Goal: Task Accomplishment & Management: Use online tool/utility

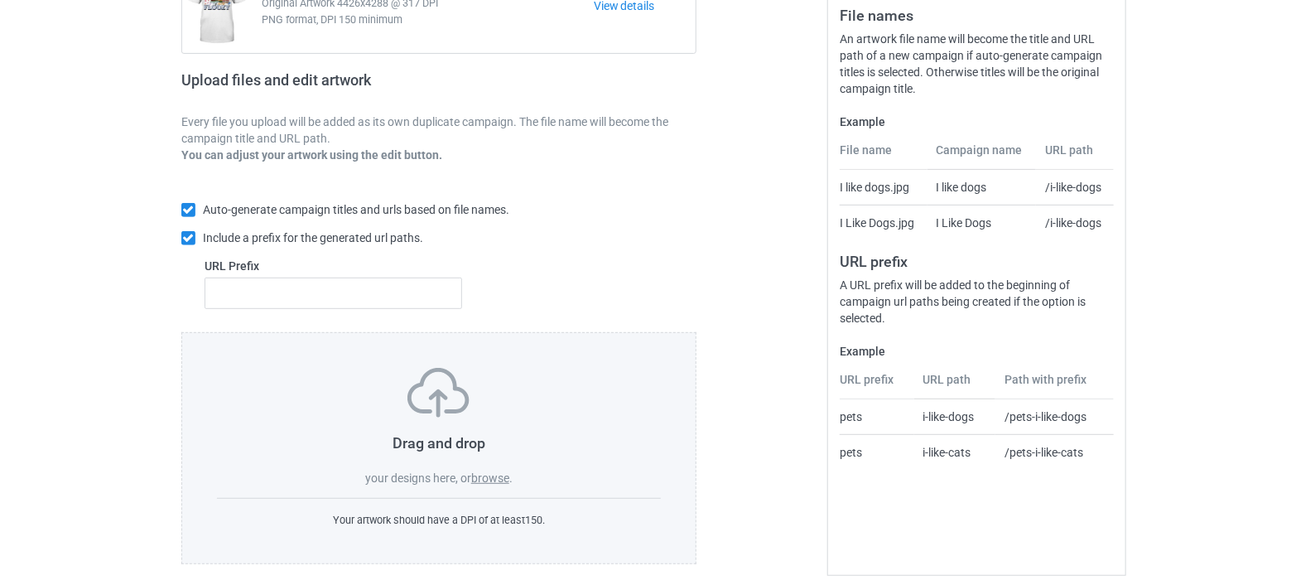
scroll to position [219, 0]
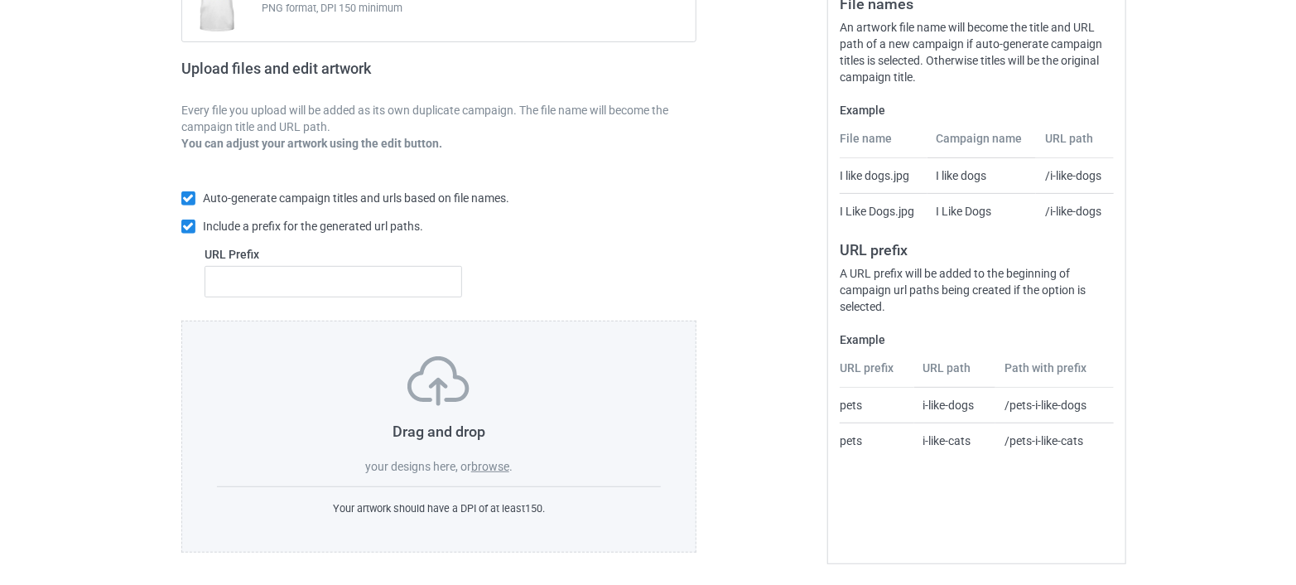
click at [493, 465] on label "browse" at bounding box center [490, 466] width 38 height 13
click at [0, 0] on input "browse" at bounding box center [0, 0] width 0 height 0
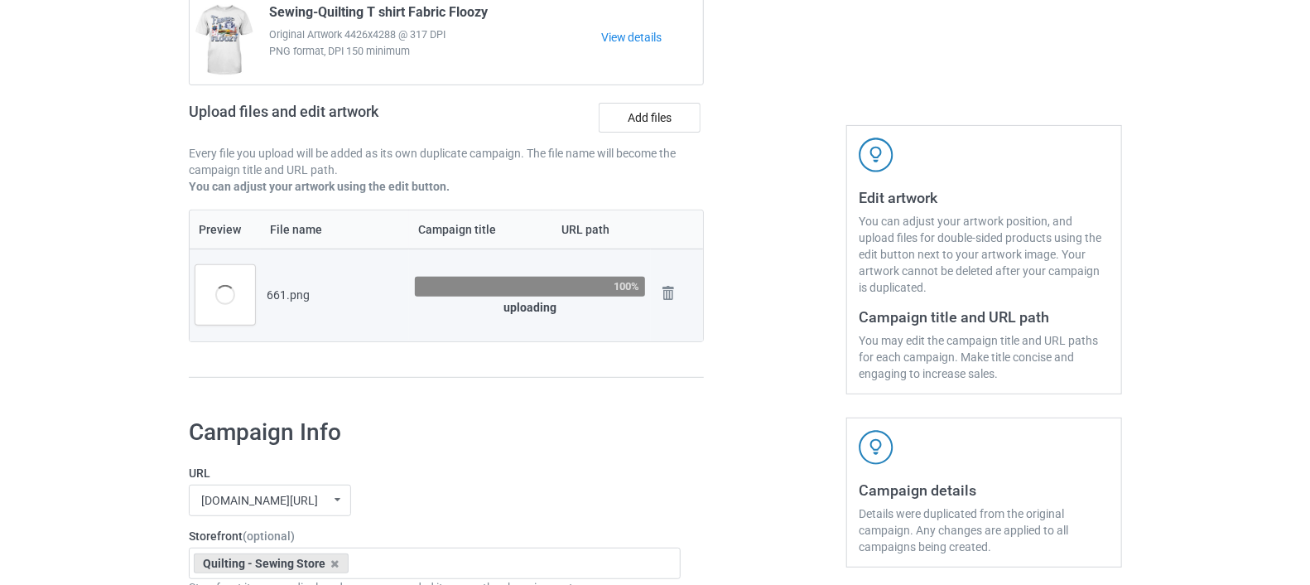
scroll to position [184, 0]
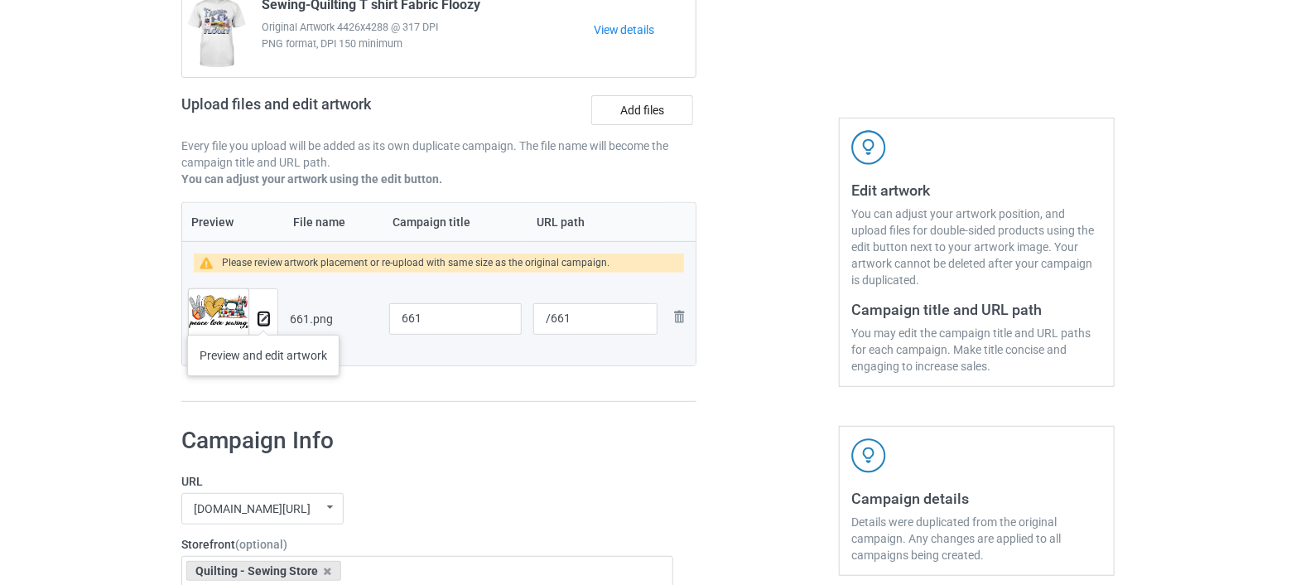
click at [263, 318] on img at bounding box center [263, 319] width 11 height 11
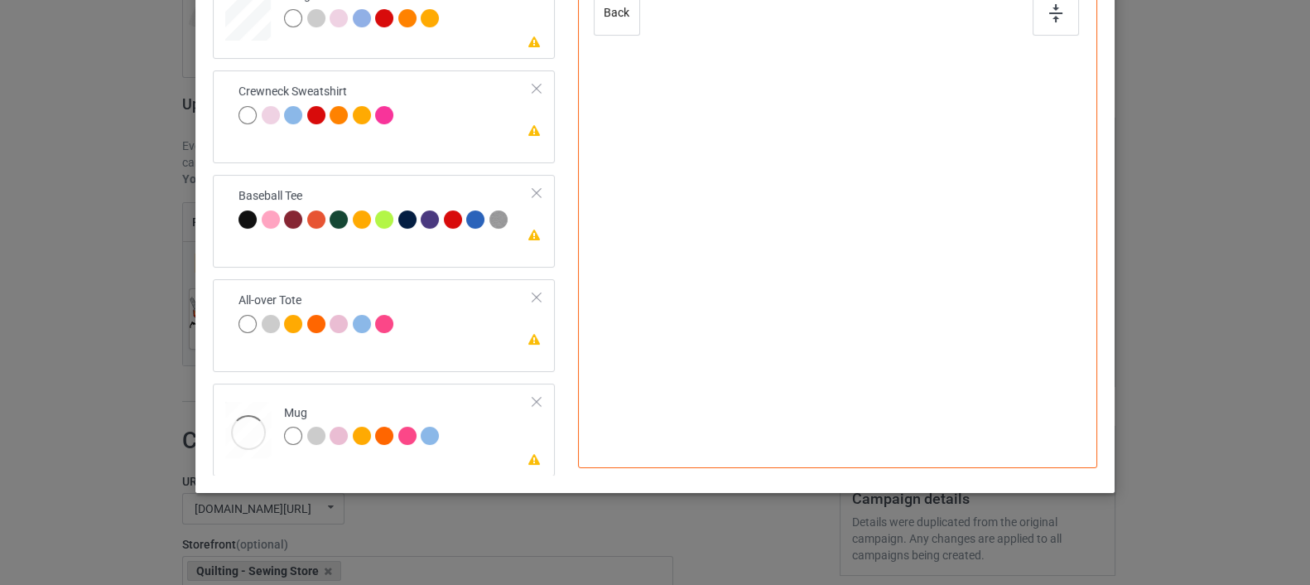
scroll to position [370, 0]
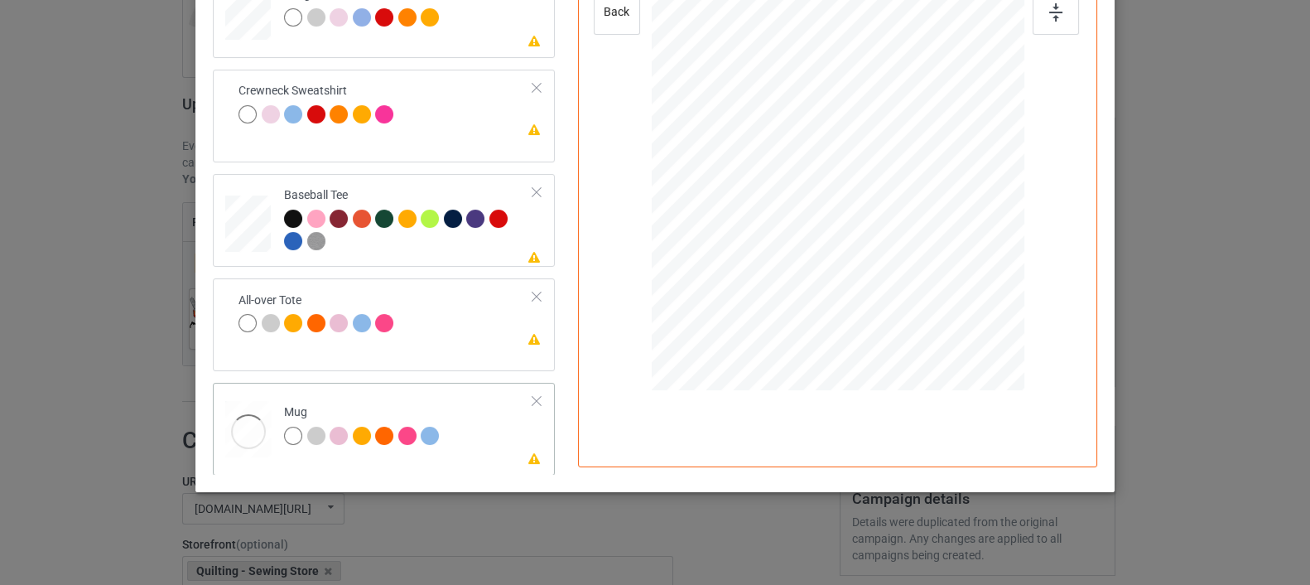
click at [342, 404] on div "Mug" at bounding box center [364, 423] width 160 height 39
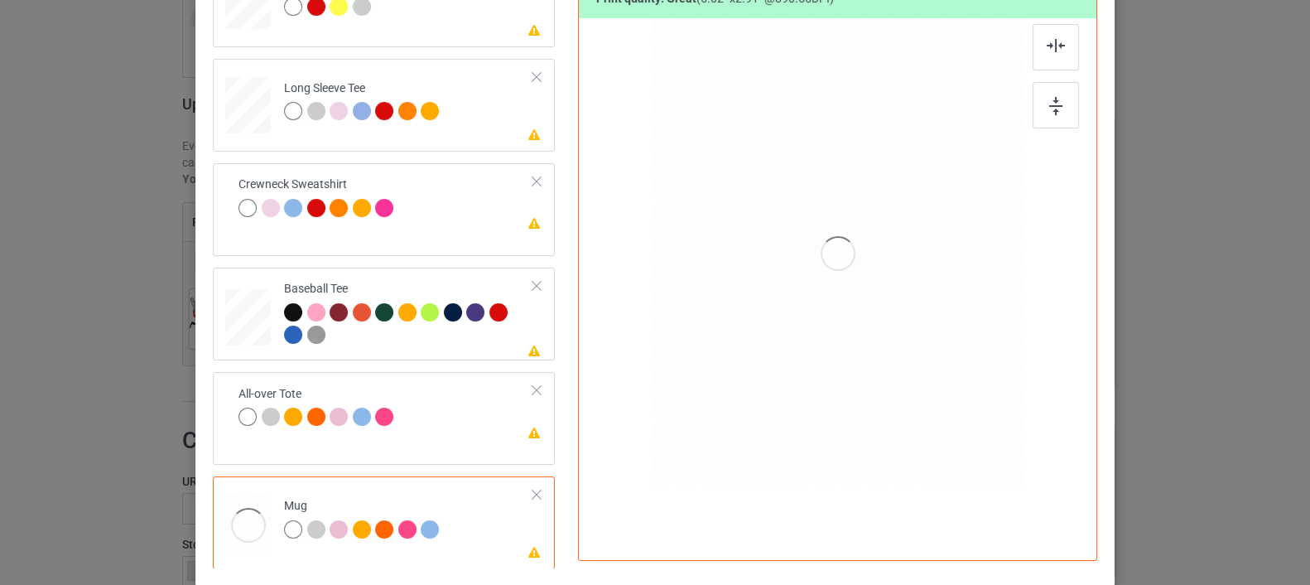
scroll to position [186, 0]
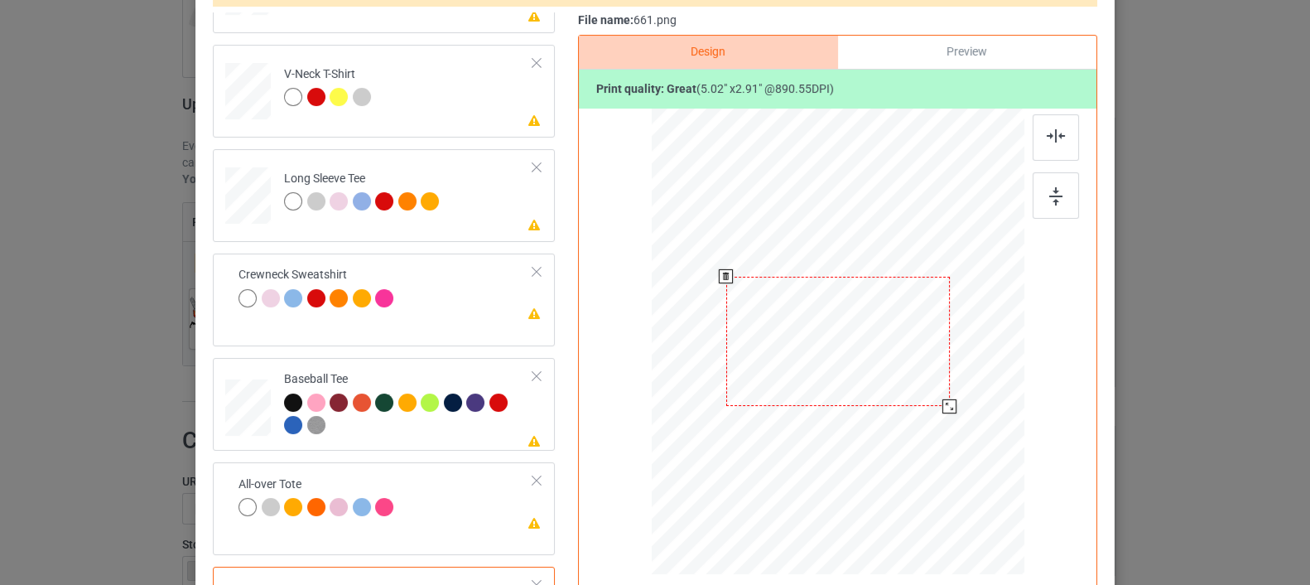
click at [864, 345] on div at bounding box center [838, 342] width 224 height 130
drag, startPoint x: 944, startPoint y: 405, endPoint x: 932, endPoint y: 398, distance: 14.1
click at [932, 398] on div at bounding box center [937, 399] width 14 height 14
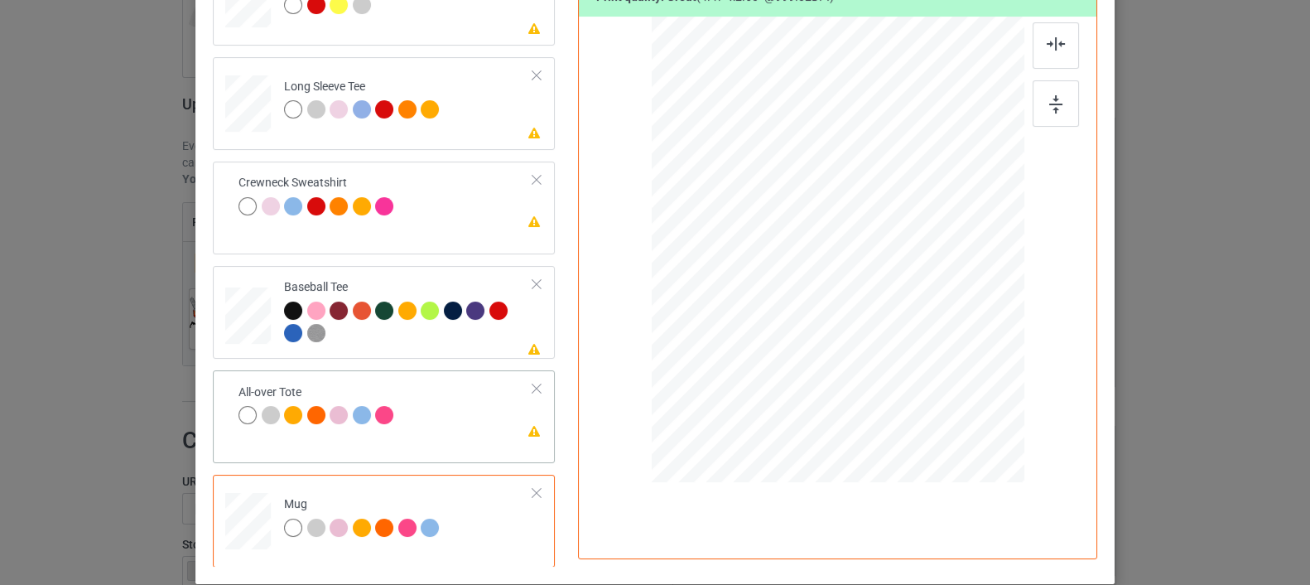
click at [239, 409] on div at bounding box center [248, 415] width 18 height 18
drag, startPoint x: 940, startPoint y: 314, endPoint x: 971, endPoint y: 358, distance: 53.5
click at [971, 358] on div at bounding box center [838, 249] width 373 height 373
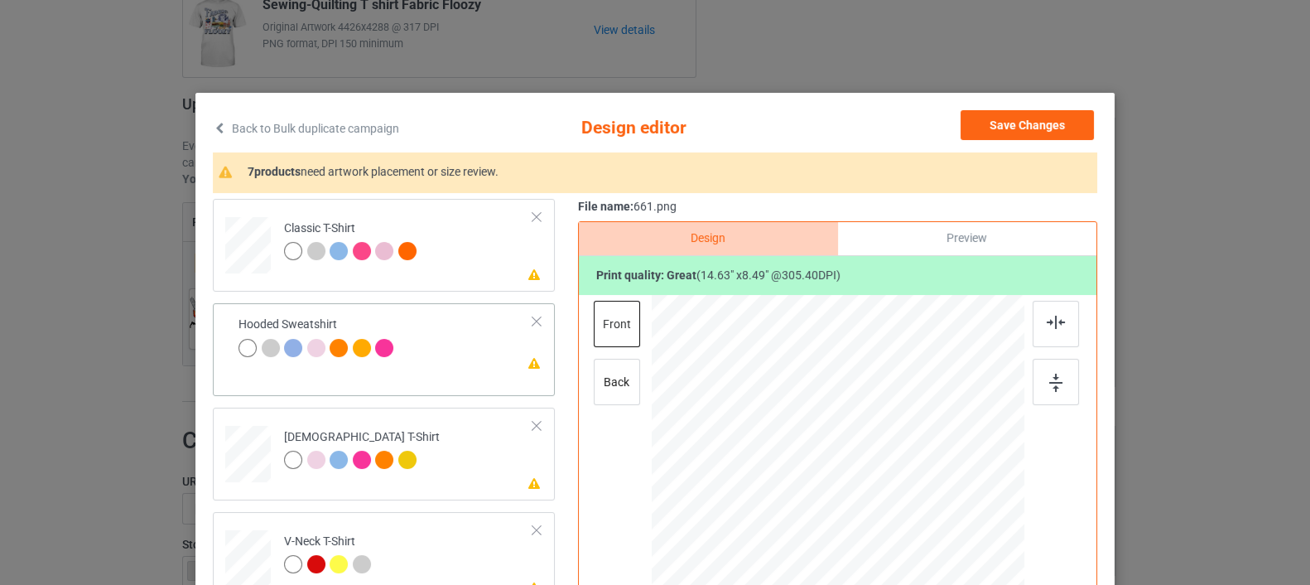
scroll to position [0, 0]
click at [436, 229] on td "Please review artwork placement Classic T-Shirt" at bounding box center [408, 241] width 267 height 73
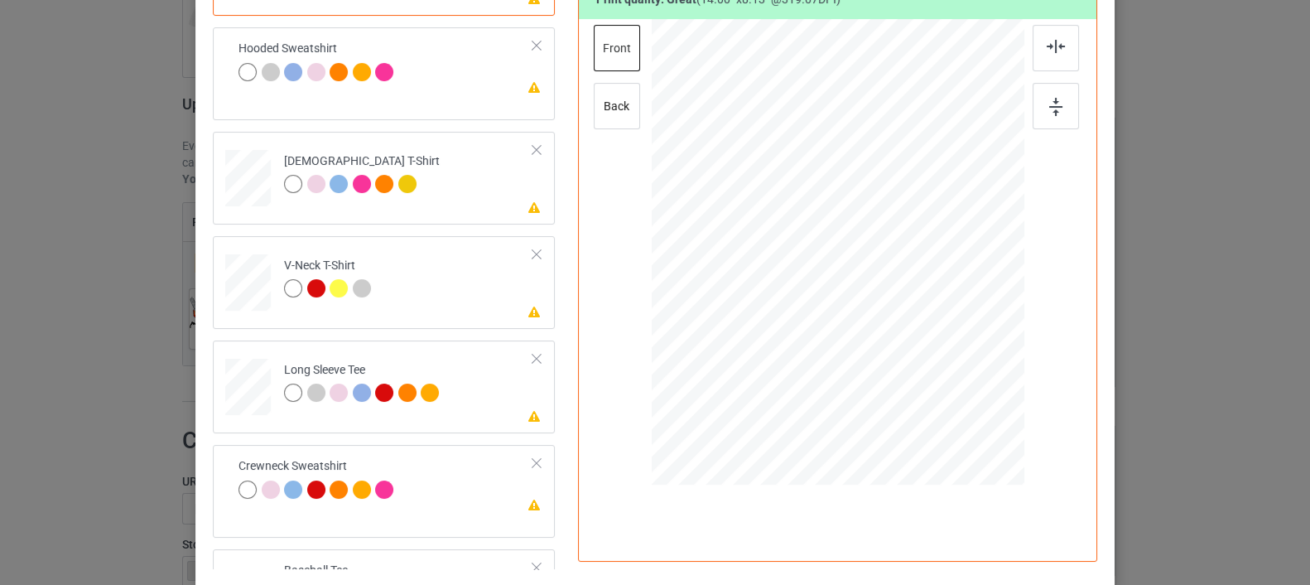
scroll to position [184, 0]
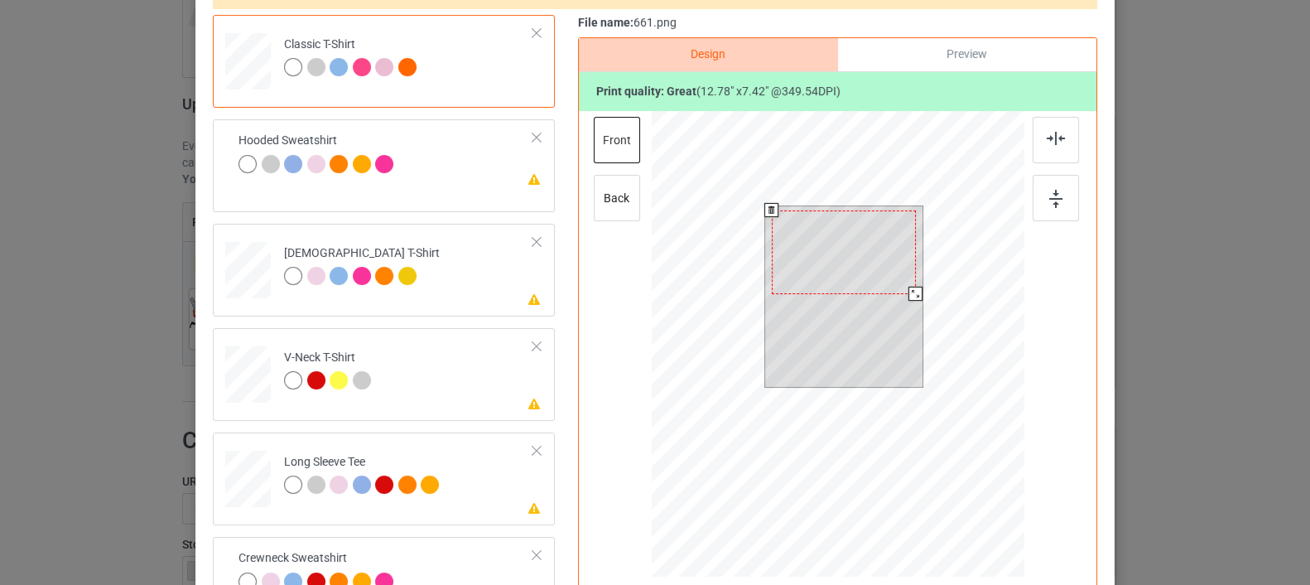
drag, startPoint x: 915, startPoint y: 300, endPoint x: 905, endPoint y: 296, distance: 10.8
click at [908, 296] on div at bounding box center [915, 294] width 14 height 14
drag, startPoint x: 851, startPoint y: 282, endPoint x: 852, endPoint y: 292, distance: 9.3
click at [852, 292] on div at bounding box center [845, 262] width 144 height 84
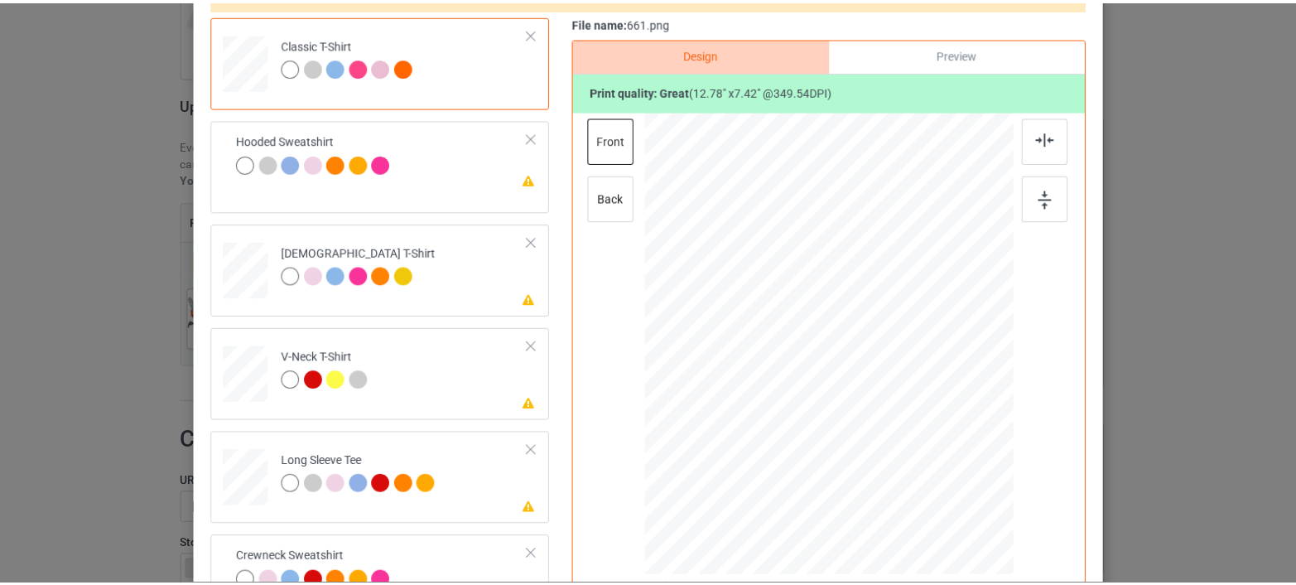
scroll to position [0, 0]
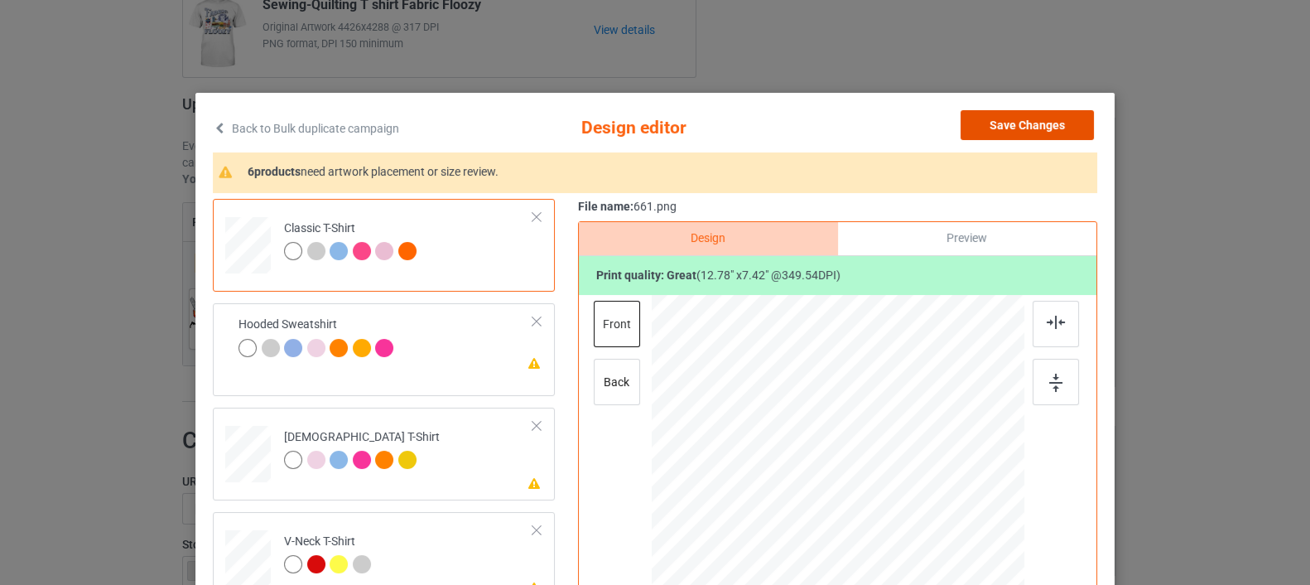
click at [1014, 124] on button "Save Changes" at bounding box center [1027, 125] width 133 height 30
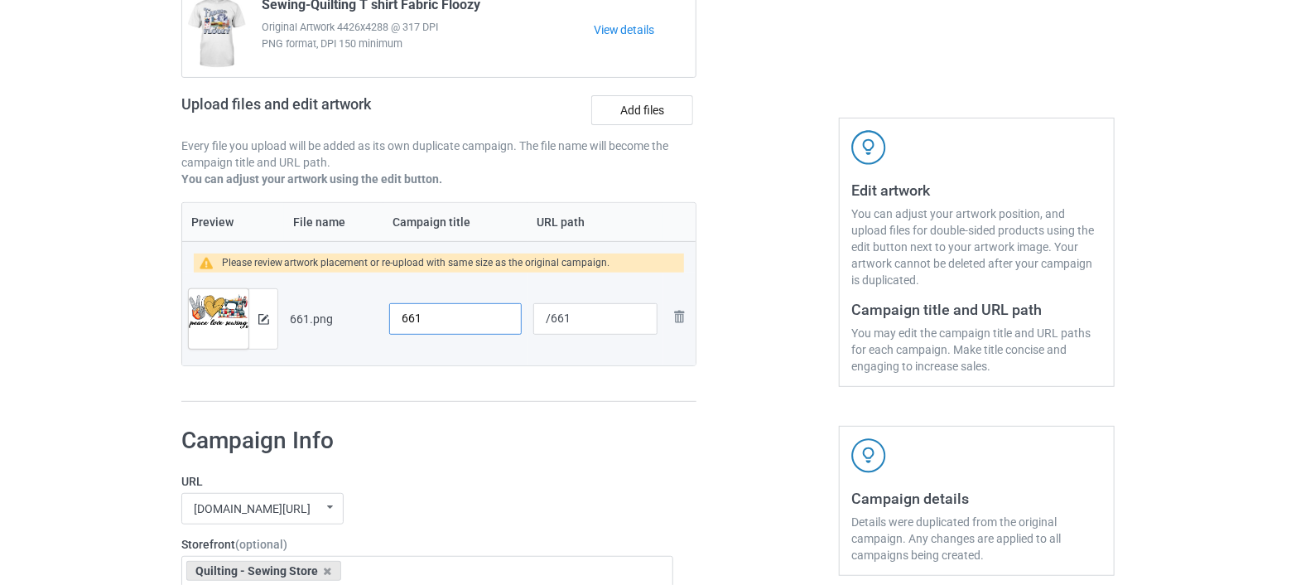
drag, startPoint x: 426, startPoint y: 320, endPoint x: 362, endPoint y: 332, distance: 65.6
click at [362, 332] on tr "Preview and edit artwork 661.png 661 /661 Remove file" at bounding box center [438, 318] width 513 height 93
type input "p"
type input "Peace Love Sewing"
drag, startPoint x: 572, startPoint y: 316, endPoint x: 549, endPoint y: 330, distance: 27.1
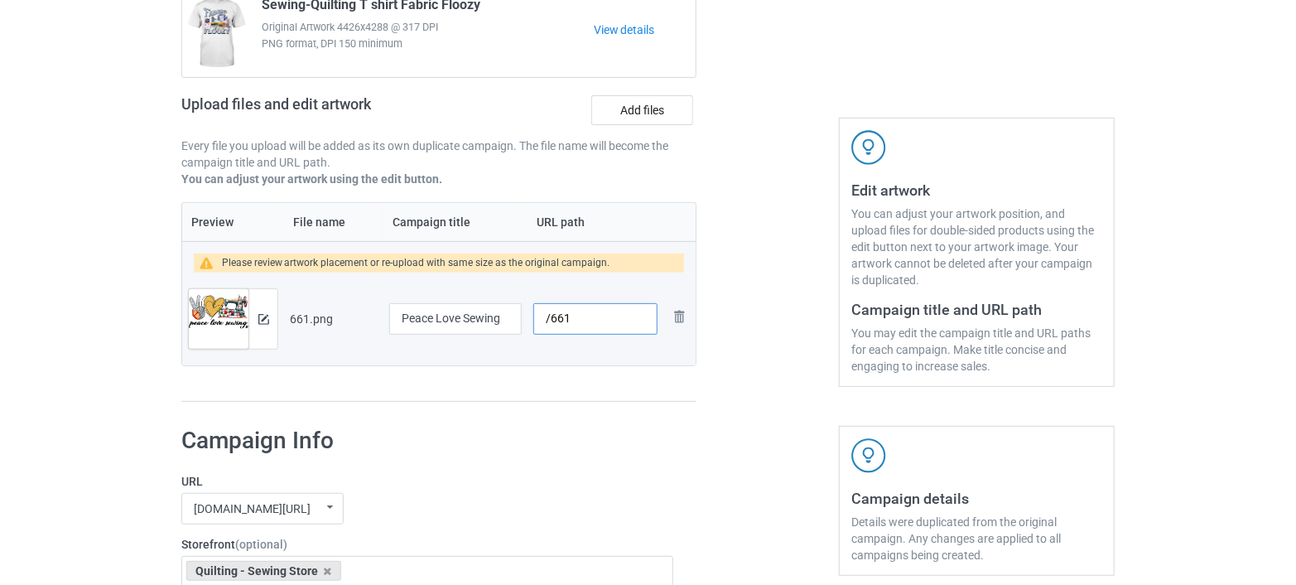
click at [549, 330] on input "/661" at bounding box center [595, 318] width 124 height 31
drag, startPoint x: 503, startPoint y: 318, endPoint x: 385, endPoint y: 324, distance: 117.7
click at [385, 324] on td "Peace Love Sewing" at bounding box center [455, 318] width 144 height 93
drag, startPoint x: 585, startPoint y: 322, endPoint x: 509, endPoint y: 330, distance: 76.6
click at [509, 330] on tr "Preview and edit artwork 661.png Peace Love Sewing /661 Remove file" at bounding box center [438, 318] width 513 height 93
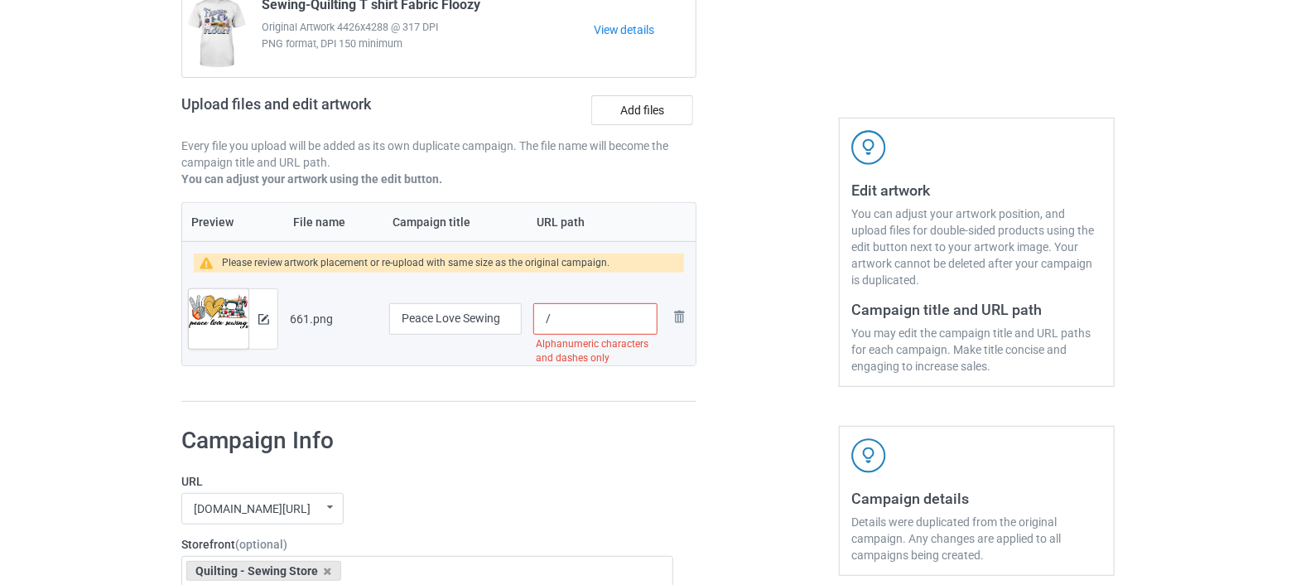
paste input "peace love sewing"
click at [583, 323] on input "/peace love sewing" at bounding box center [595, 318] width 124 height 31
click at [608, 320] on input "/peace-love sewing" at bounding box center [595, 318] width 124 height 31
type input "/peace-love-sewing"
click at [712, 398] on div at bounding box center [767, 173] width 119 height 482
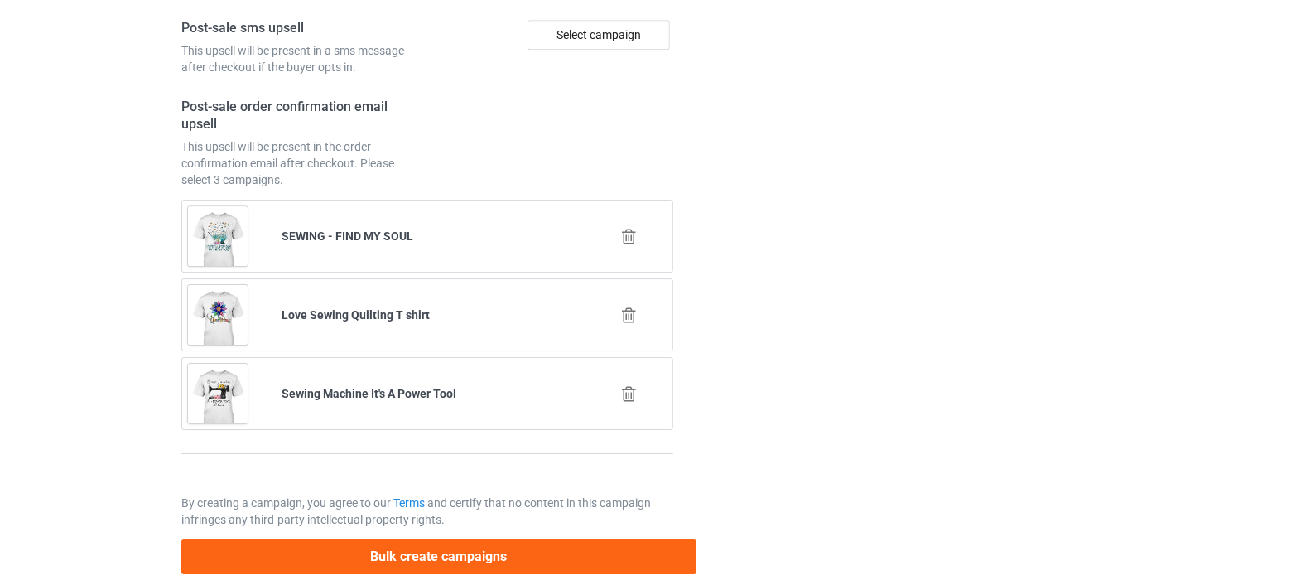
scroll to position [2431, 0]
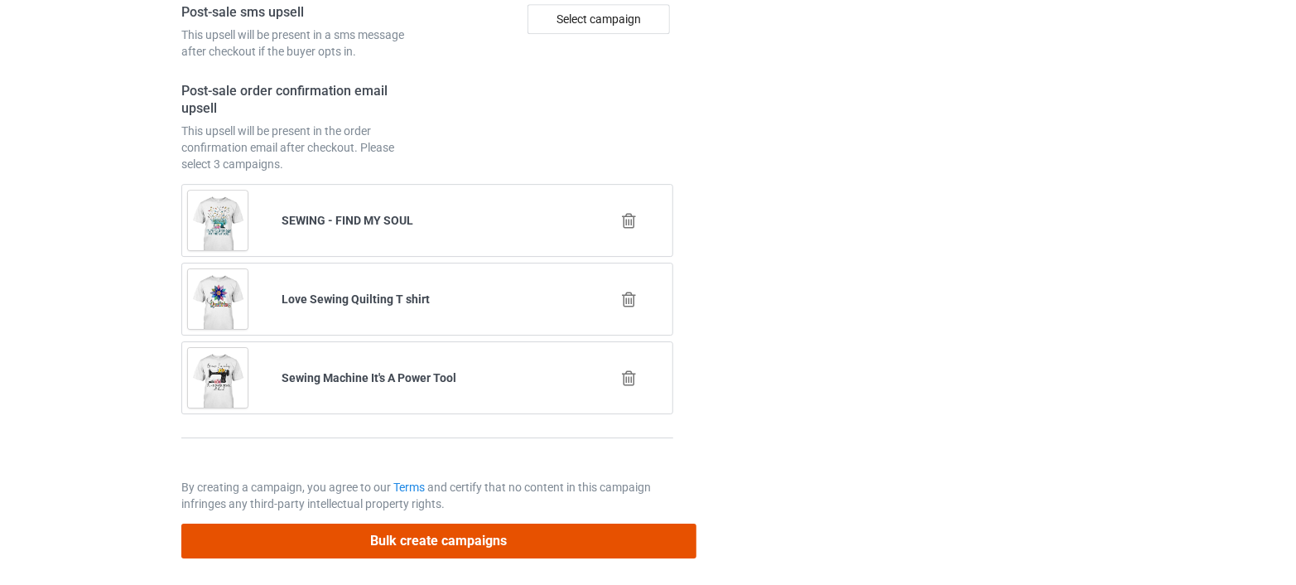
click at [414, 534] on button "Bulk create campaigns" at bounding box center [438, 540] width 515 height 34
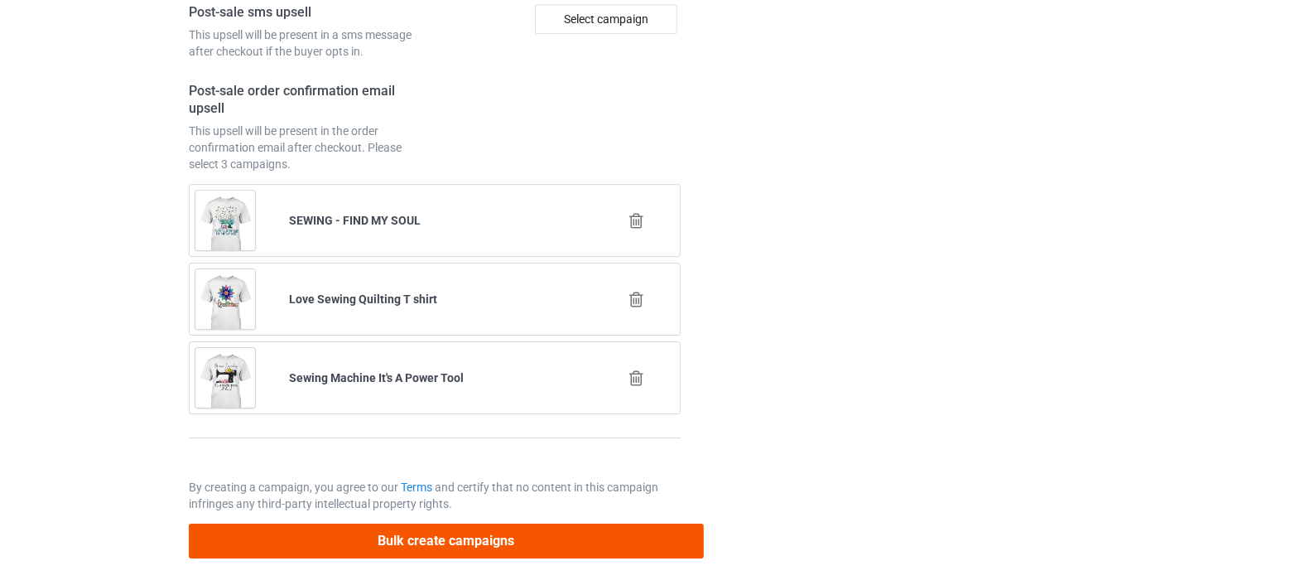
scroll to position [0, 0]
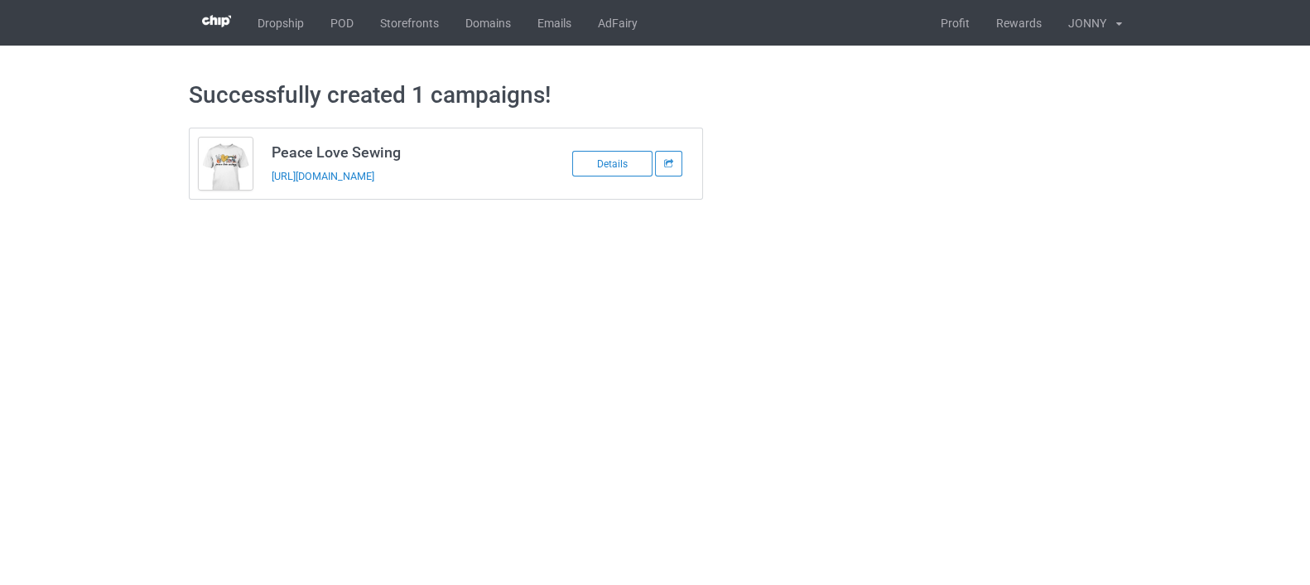
drag, startPoint x: 266, startPoint y: 171, endPoint x: 492, endPoint y: 186, distance: 226.6
click at [492, 186] on td "Peace Love Sewing https://www.teechichi.com/peace-love-sewing" at bounding box center [402, 163] width 280 height 70
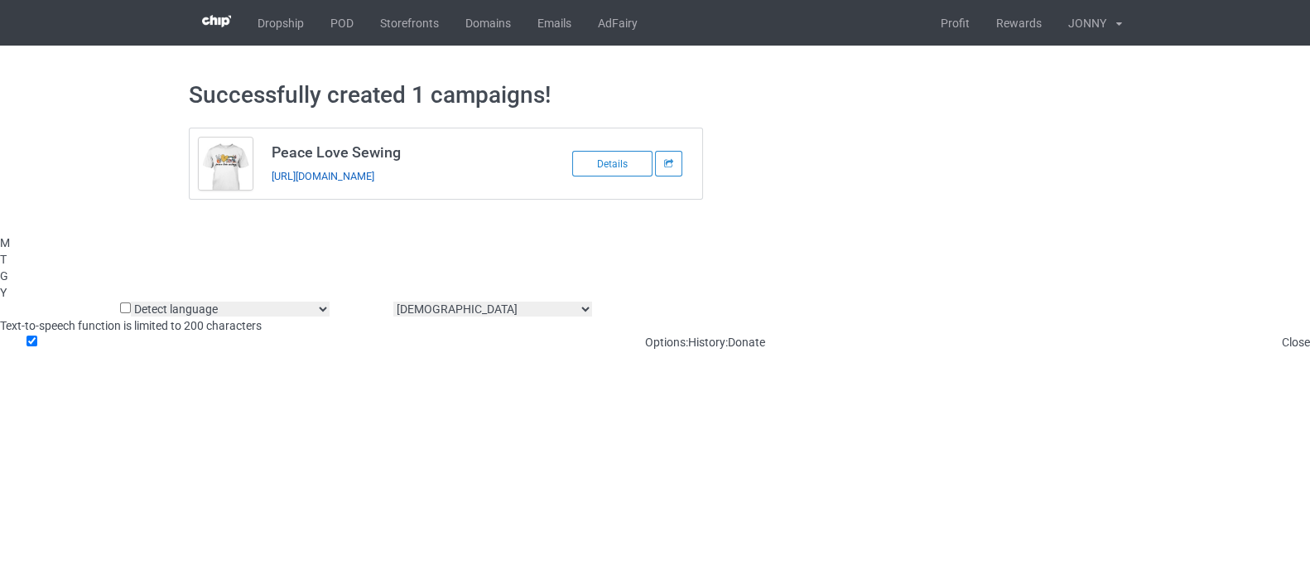
copy link "https://www.teechichi.com/peace-love-sewing"
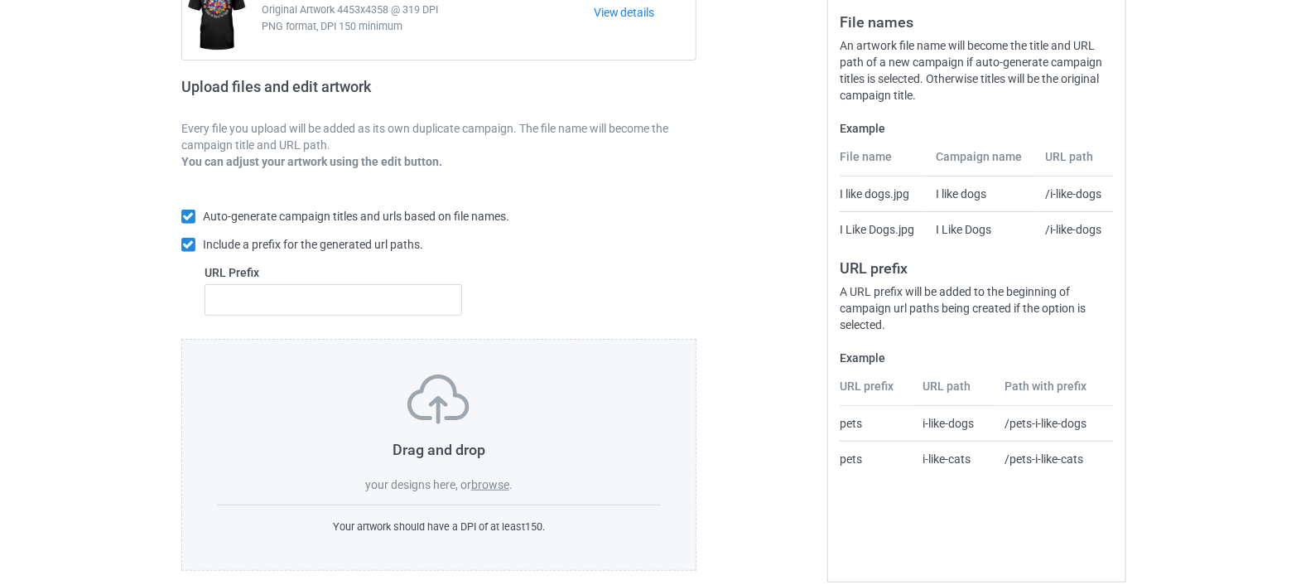
scroll to position [219, 0]
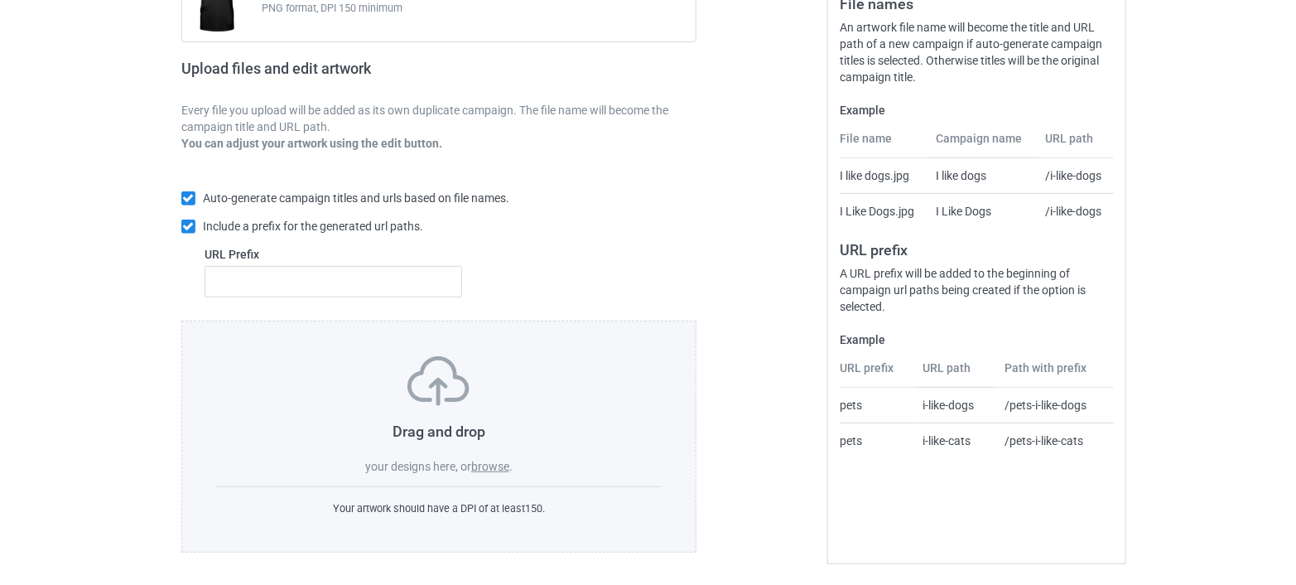
click at [486, 463] on label "browse" at bounding box center [490, 466] width 38 height 13
click at [0, 0] on input "browse" at bounding box center [0, 0] width 0 height 0
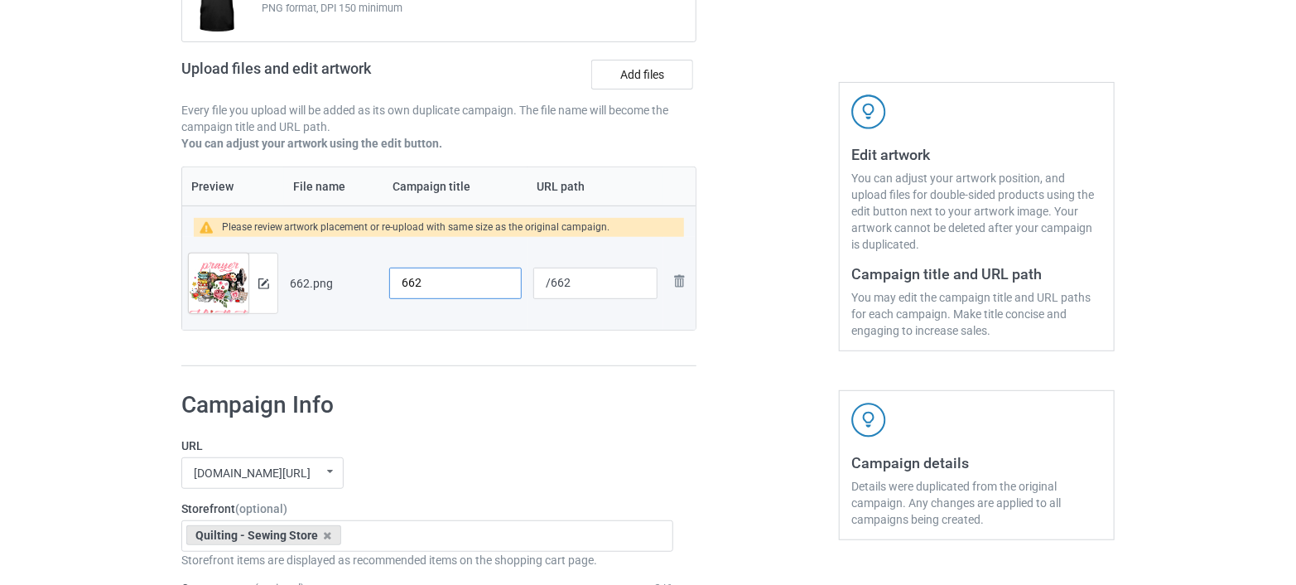
drag, startPoint x: 470, startPoint y: 280, endPoint x: 336, endPoint y: 281, distance: 133.3
click at [336, 281] on tr "Preview and edit artwork 662.png 662 /662 Remove file" at bounding box center [438, 283] width 513 height 93
paste input "every stitch is a heartbeat"
click at [408, 285] on input "every stitch is a heartbeat" at bounding box center [455, 282] width 133 height 31
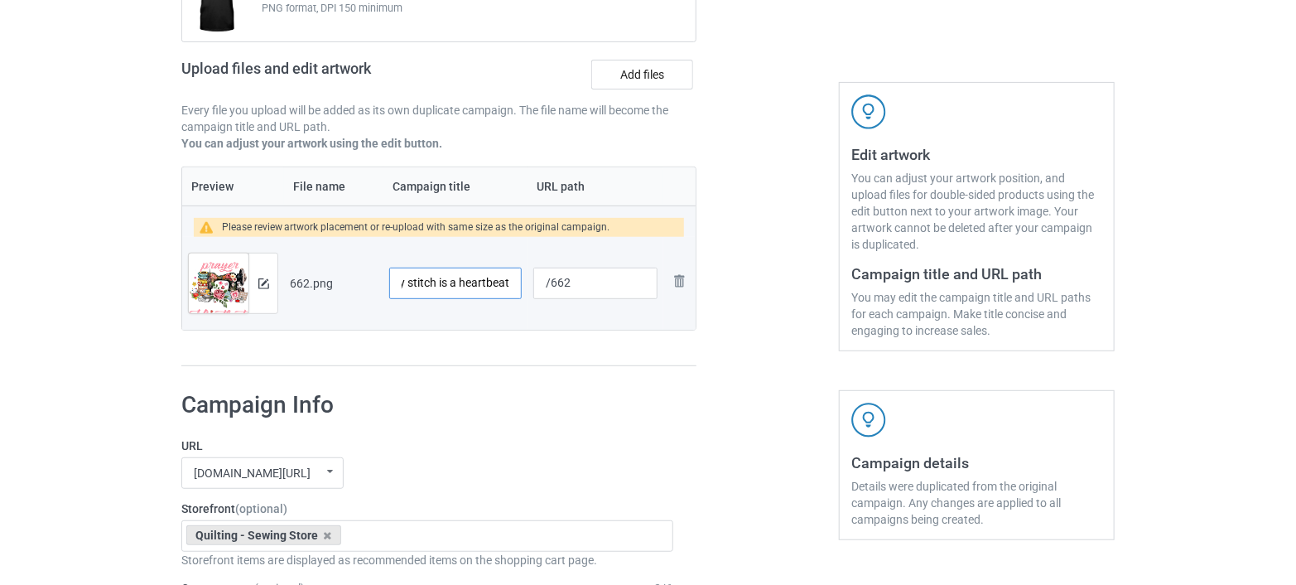
scroll to position [0, 0]
drag, startPoint x: 408, startPoint y: 282, endPoint x: 400, endPoint y: 287, distance: 9.7
click at [400, 287] on input "every stitch is a heartbeat" at bounding box center [455, 282] width 133 height 31
type input "Every stitch is a heartbeat"
drag, startPoint x: 575, startPoint y: 278, endPoint x: 550, endPoint y: 287, distance: 26.5
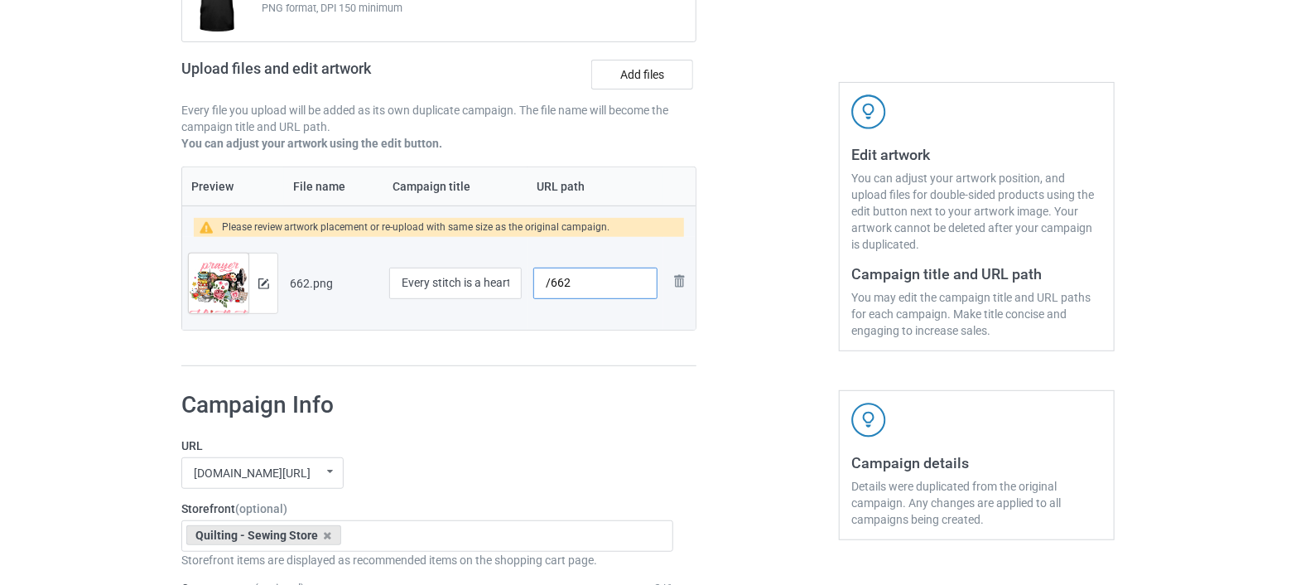
click at [550, 287] on input "/662" at bounding box center [595, 282] width 124 height 31
drag, startPoint x: 461, startPoint y: 282, endPoint x: 431, endPoint y: 287, distance: 30.4
click at [431, 287] on input "Every stitch is a heartbeat" at bounding box center [455, 282] width 133 height 31
drag, startPoint x: 588, startPoint y: 278, endPoint x: 542, endPoint y: 281, distance: 46.4
click at [542, 281] on input "/662" at bounding box center [595, 282] width 124 height 31
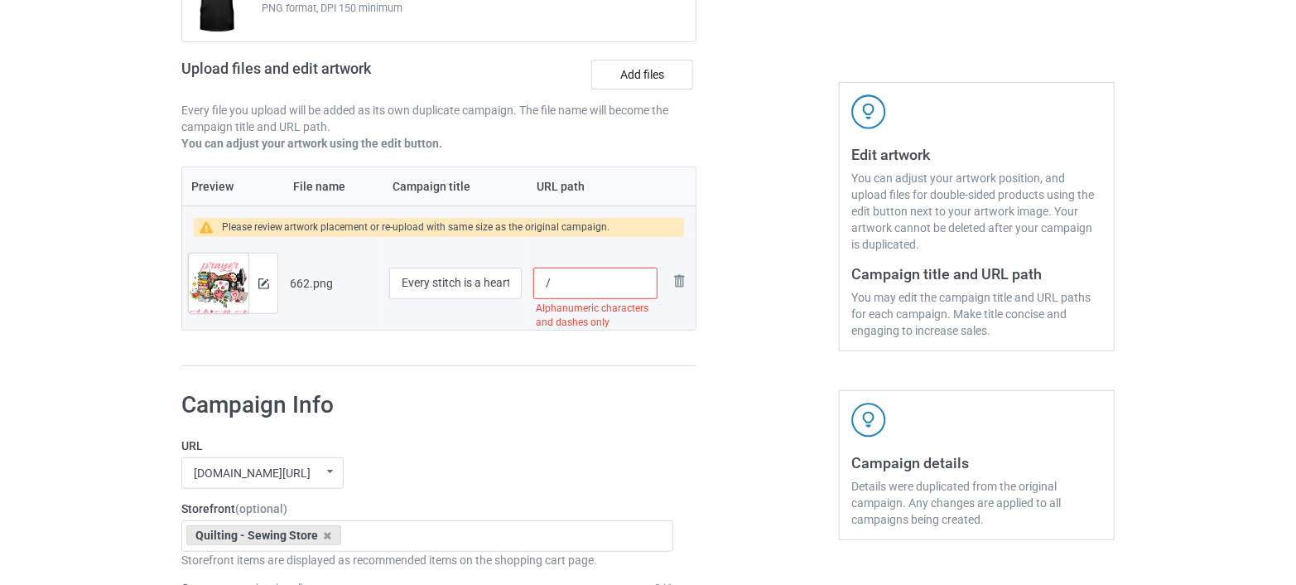
paste input "stitch"
click at [600, 282] on input "/stitch-heatbeat" at bounding box center [595, 282] width 124 height 31
drag, startPoint x: 626, startPoint y: 283, endPoint x: 662, endPoint y: 282, distance: 35.6
click at [662, 282] on td "/stitch-heattbear" at bounding box center [596, 283] width 136 height 93
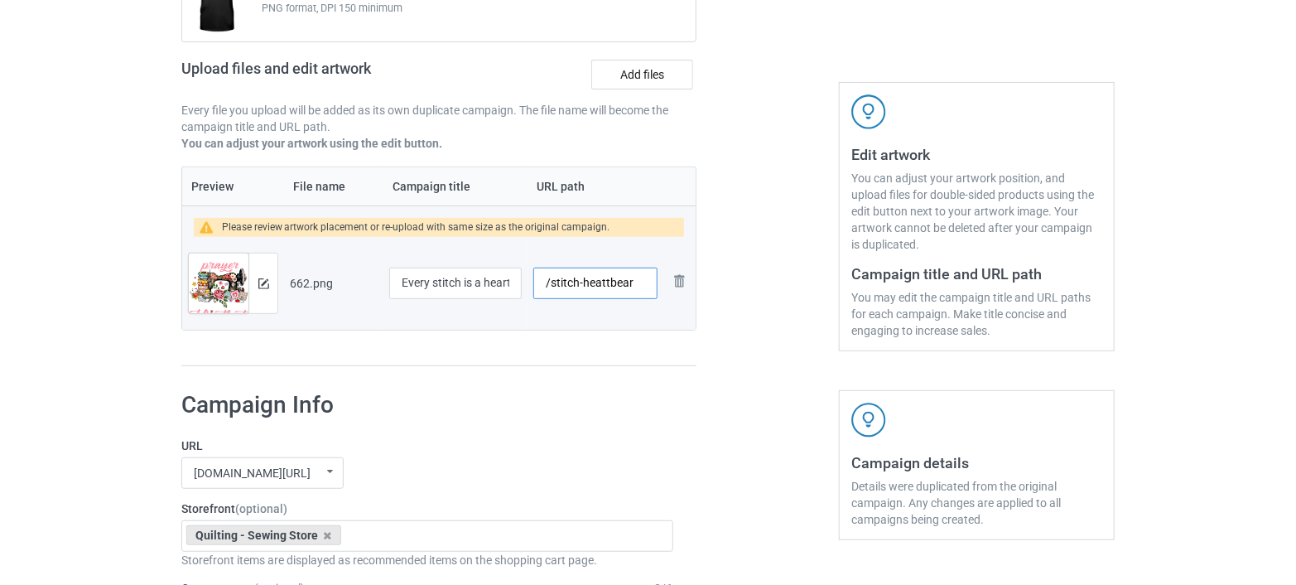
click at [641, 282] on input "/stitch-heattbear" at bounding box center [595, 282] width 124 height 31
type input "/stitch-heattbeat"
drag, startPoint x: 438, startPoint y: 283, endPoint x: 557, endPoint y: 284, distance: 118.4
click at [557, 284] on tr "Preview and edit artwork 662.png Every stitch is a heartbeat /stitch-heattbeat …" at bounding box center [438, 283] width 513 height 93
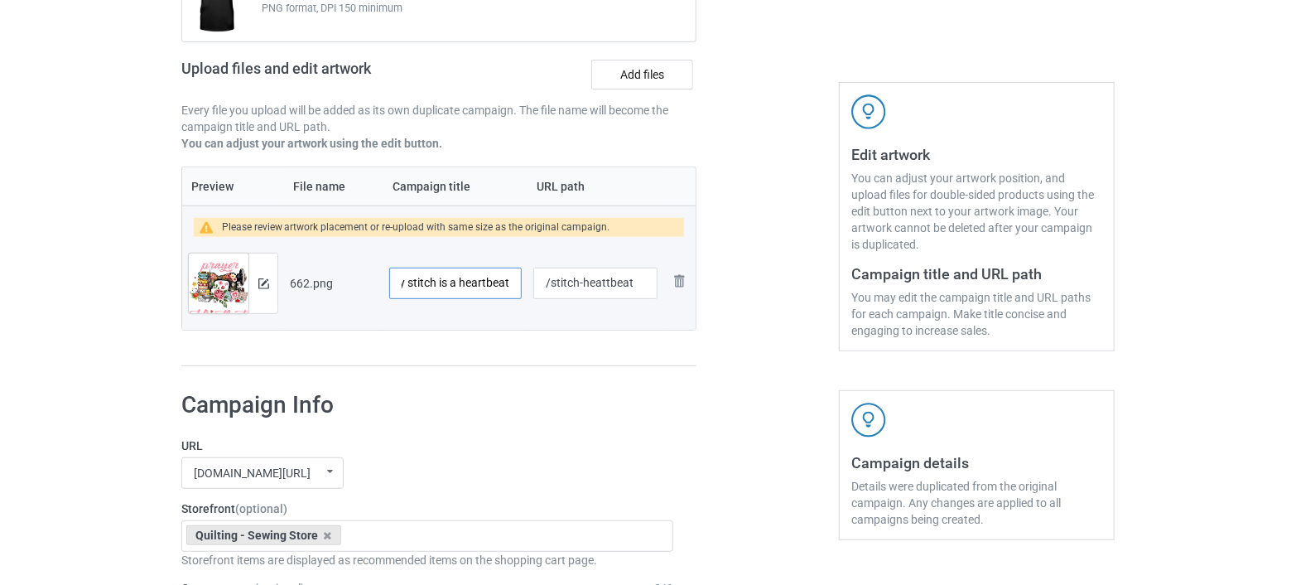
click at [480, 289] on input "Every stitch is a heartbeat" at bounding box center [455, 282] width 133 height 31
drag, startPoint x: 487, startPoint y: 283, endPoint x: 376, endPoint y: 283, distance: 111.0
click at [376, 283] on tr "Preview and edit artwork 662.png Every stitch is a heartbeat /stitch-heattbeat …" at bounding box center [438, 283] width 513 height 93
click at [728, 346] on div at bounding box center [767, 137] width 119 height 482
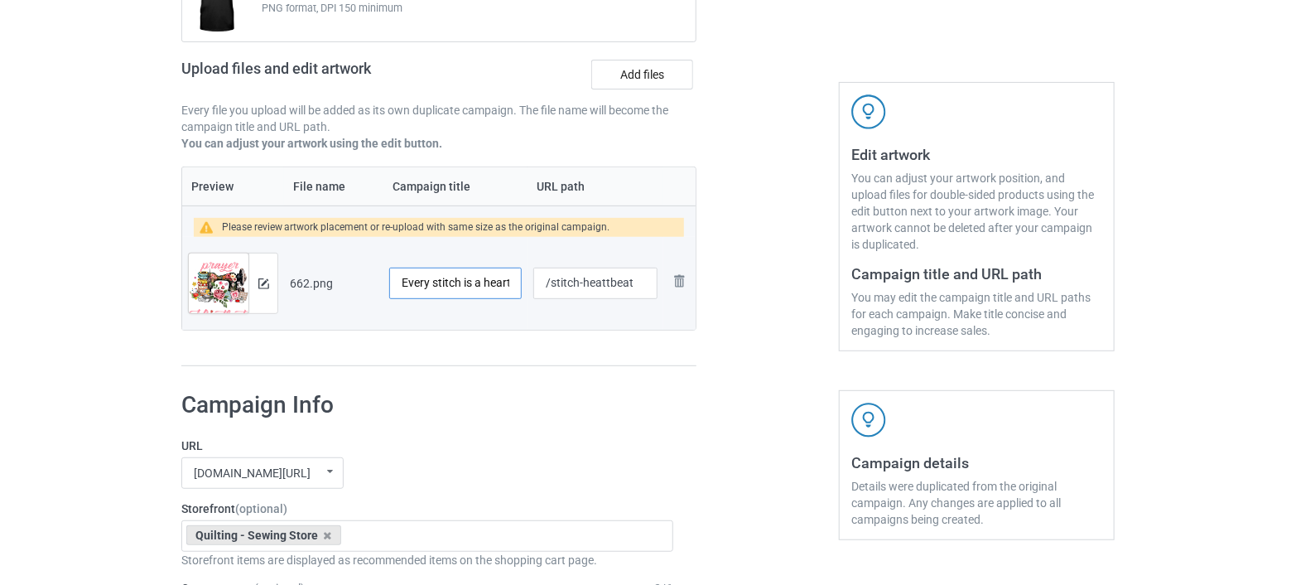
scroll to position [0, 26]
drag, startPoint x: 495, startPoint y: 279, endPoint x: 542, endPoint y: 277, distance: 47.3
click at [542, 277] on tr "Preview and edit artwork 662.png Every stitch is a heartbeat /stitch-heattbeat …" at bounding box center [438, 283] width 513 height 93
click at [764, 337] on div at bounding box center [767, 137] width 119 height 482
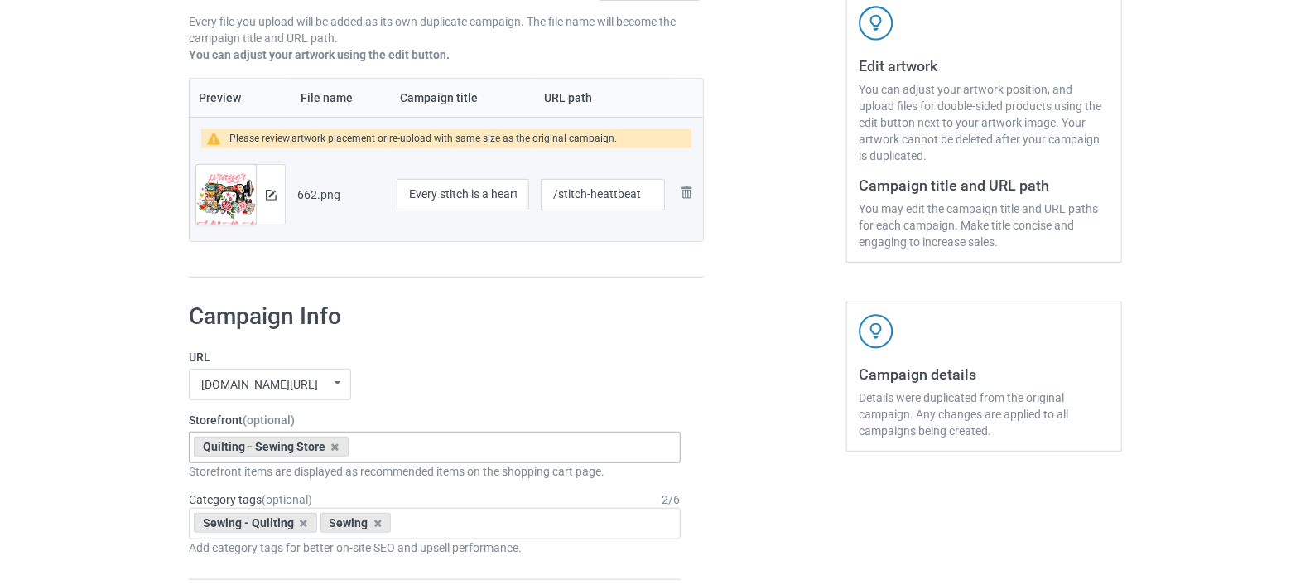
scroll to position [128, 0]
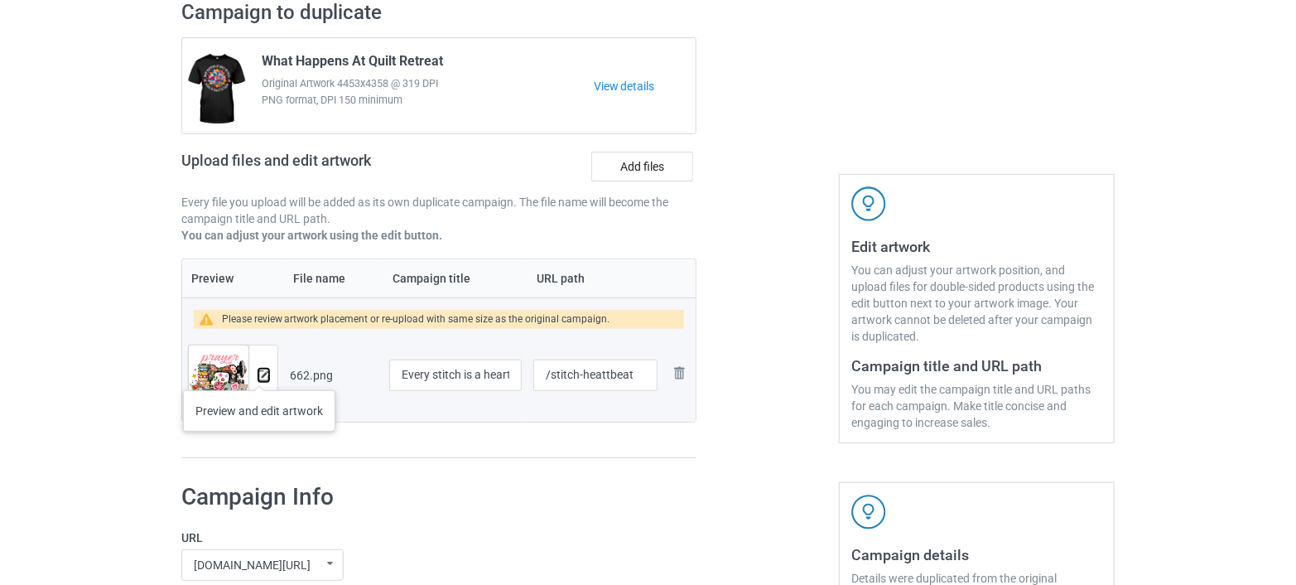
click at [259, 373] on img at bounding box center [263, 375] width 11 height 11
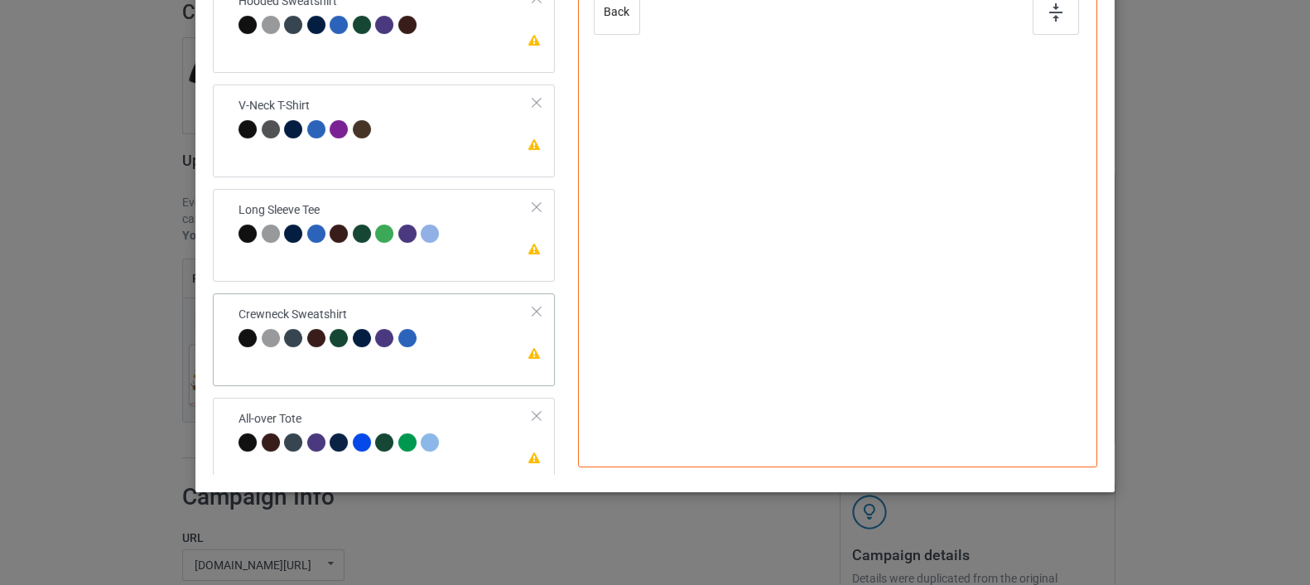
scroll to position [385, 0]
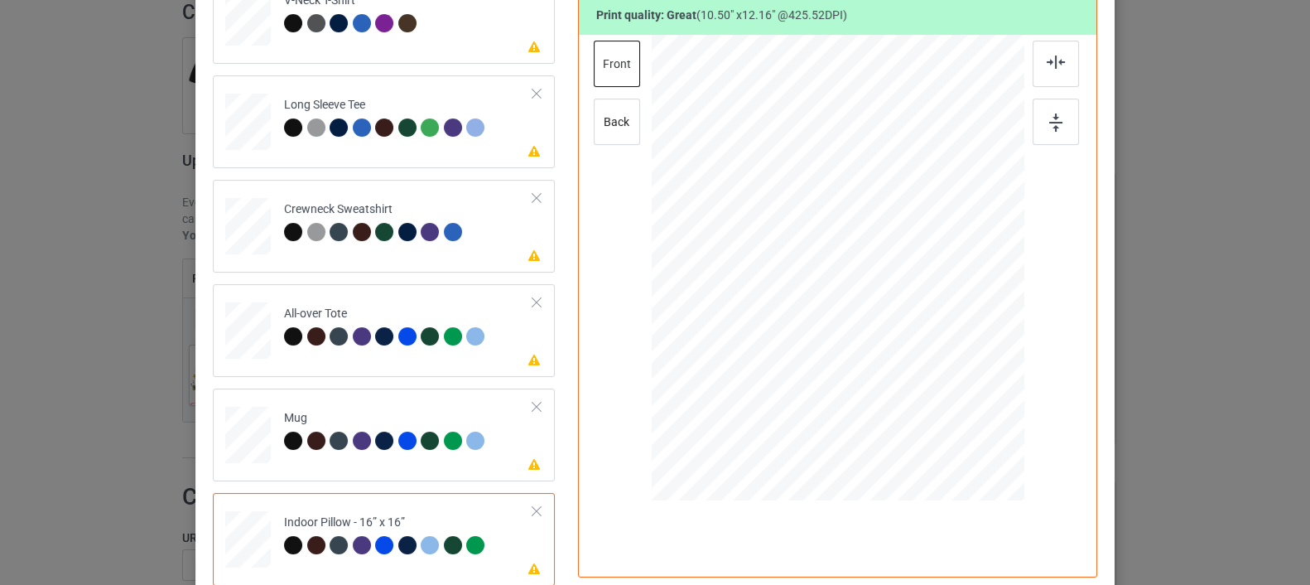
scroll to position [370, 0]
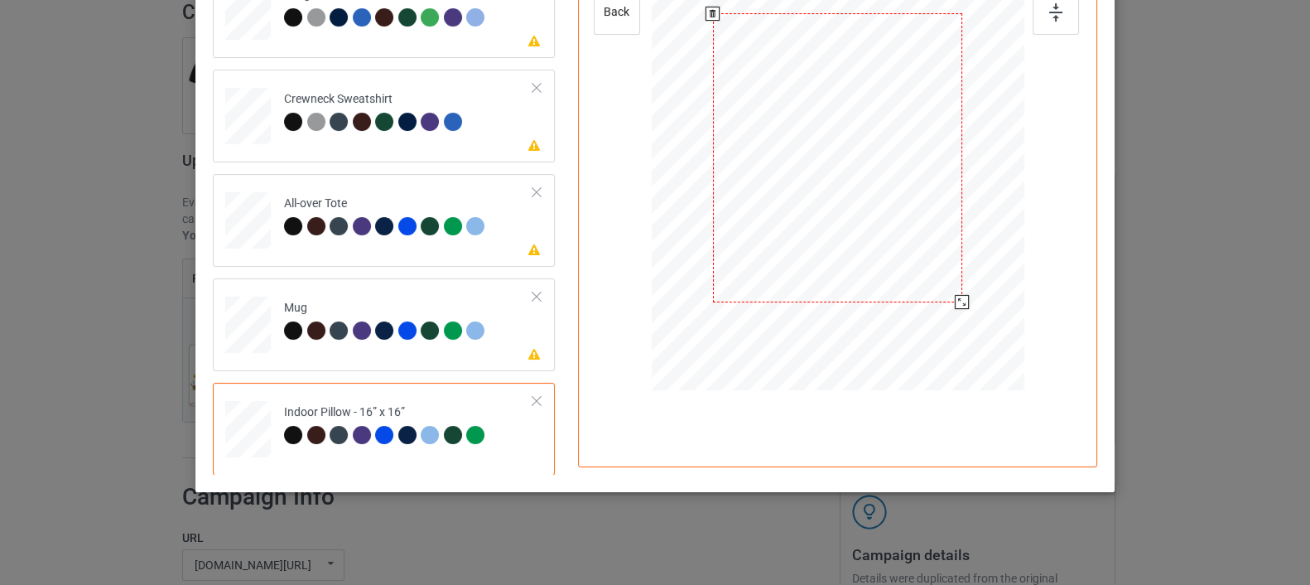
drag, startPoint x: 940, startPoint y: 288, endPoint x: 956, endPoint y: 301, distance: 20.0
click at [956, 301] on div at bounding box center [962, 302] width 14 height 14
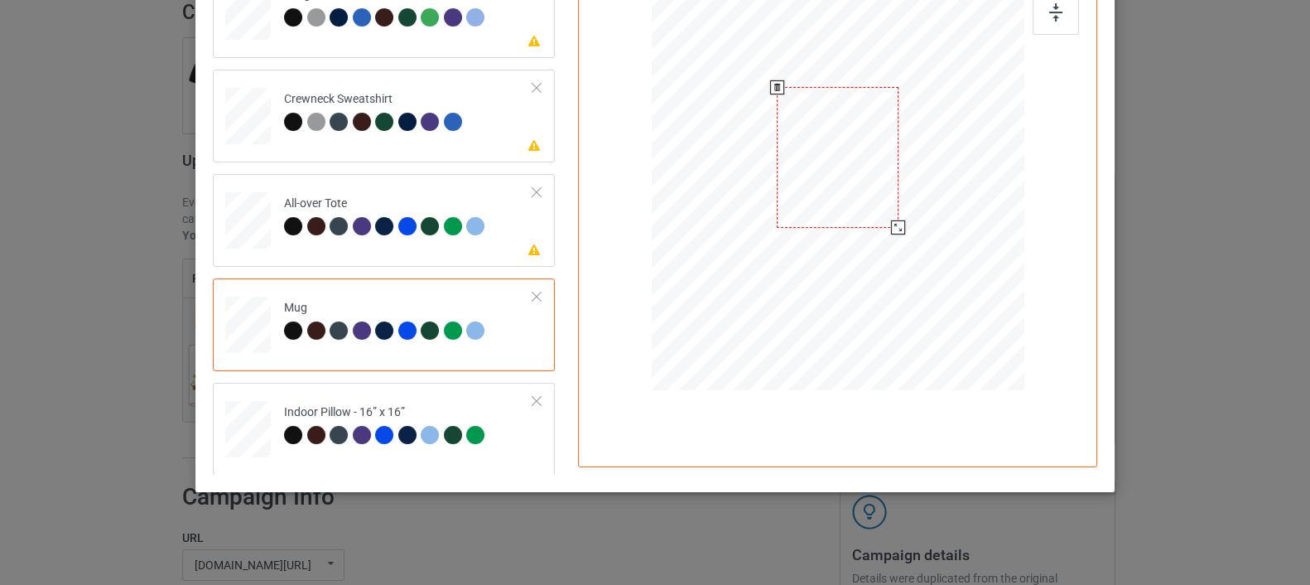
drag, startPoint x: 942, startPoint y: 281, endPoint x: 908, endPoint y: 205, distance: 83.4
click at [908, 205] on div at bounding box center [838, 157] width 373 height 155
drag, startPoint x: 854, startPoint y: 170, endPoint x: 949, endPoint y: 172, distance: 95.3
click at [949, 172] on div at bounding box center [932, 159] width 121 height 141
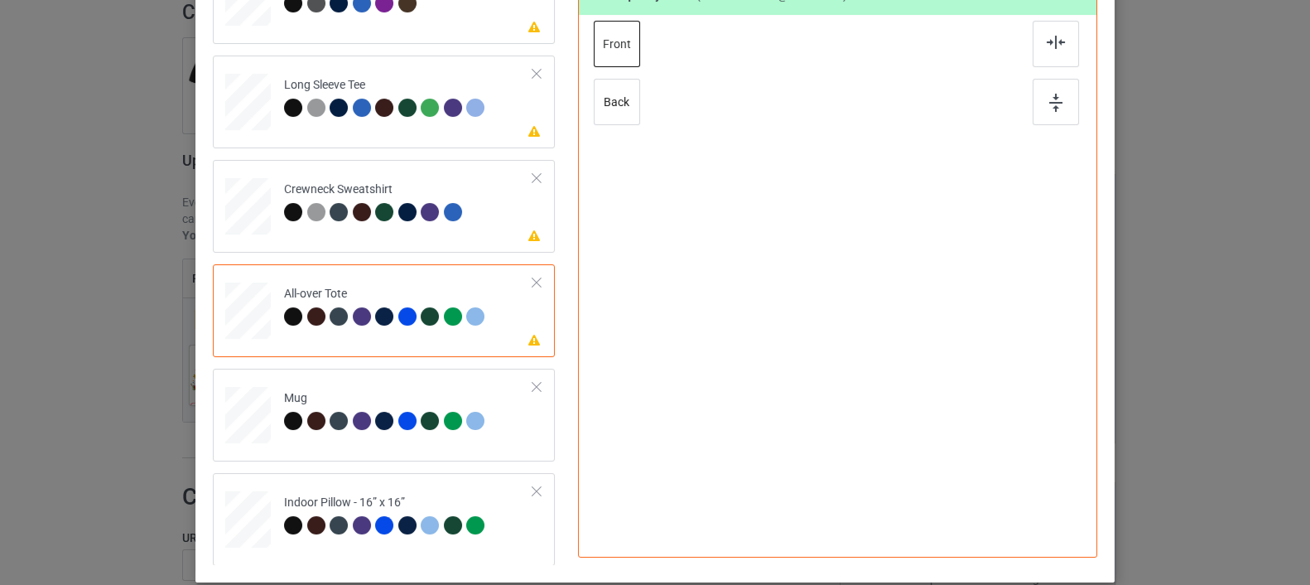
scroll to position [278, 0]
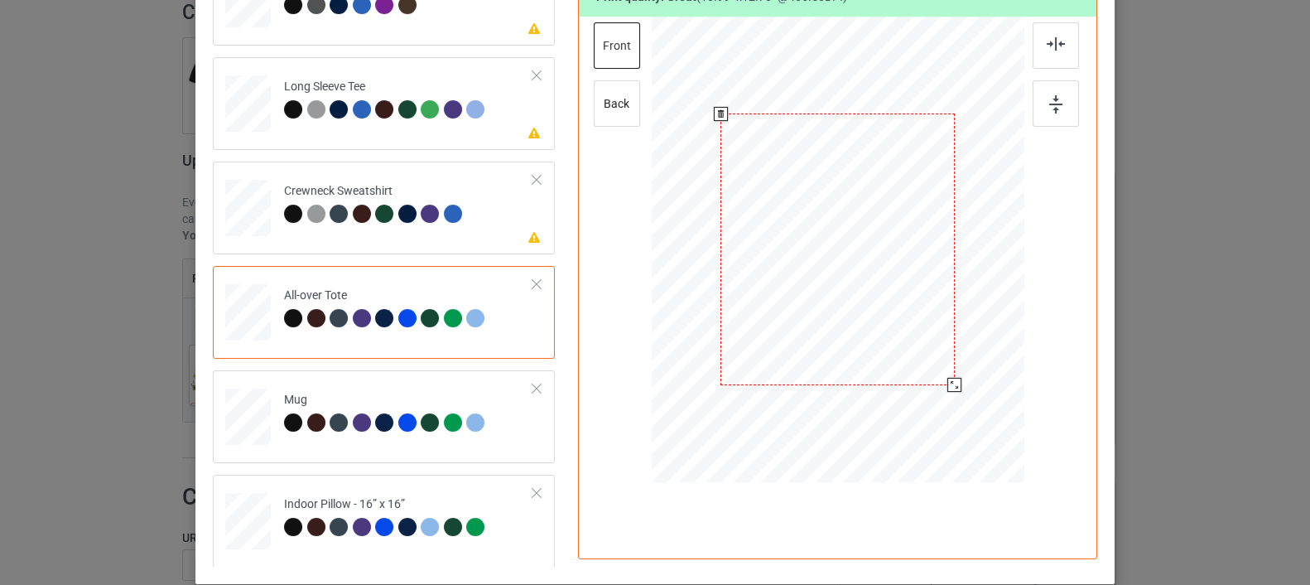
drag, startPoint x: 947, startPoint y: 378, endPoint x: 956, endPoint y: 379, distance: 9.3
click at [956, 379] on div at bounding box center [838, 249] width 373 height 373
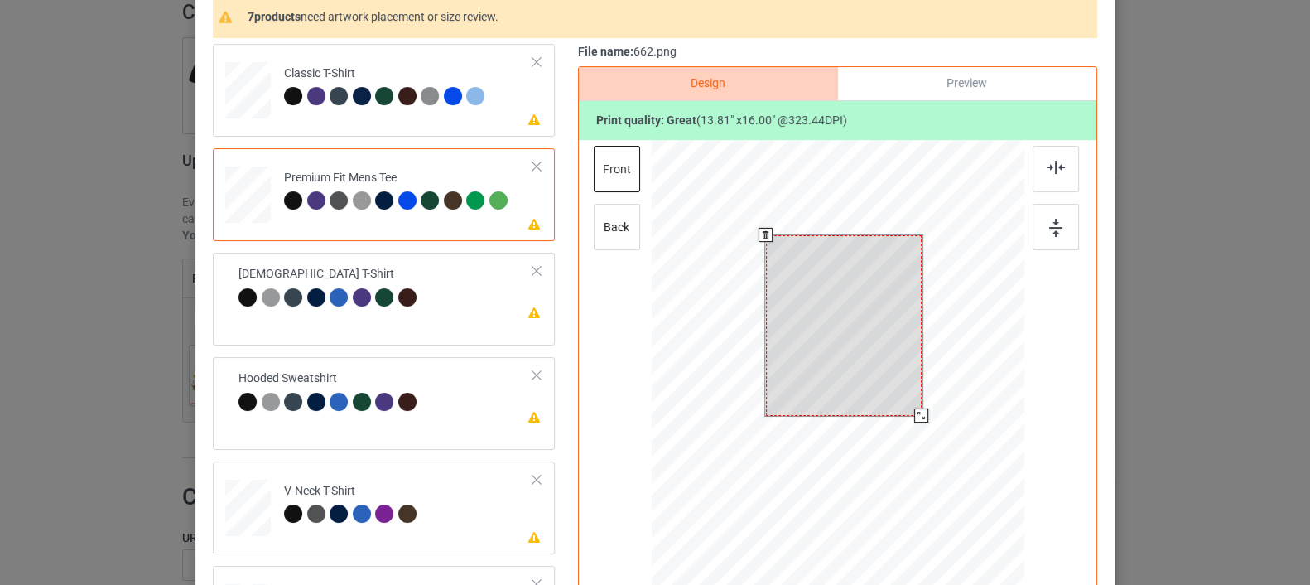
scroll to position [278, 0]
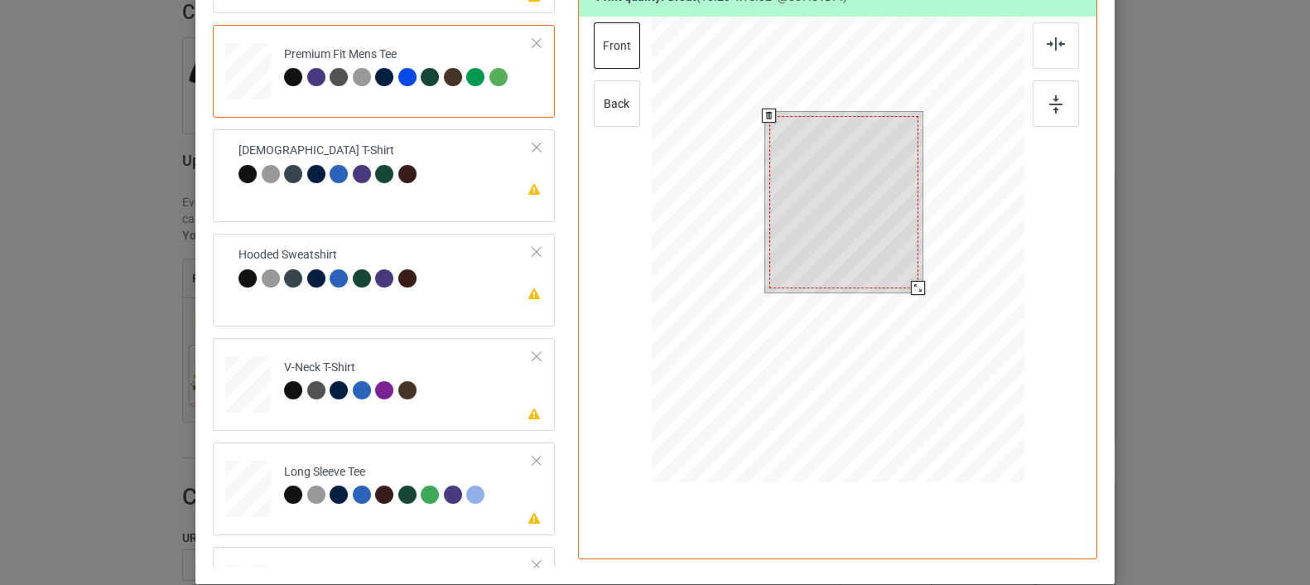
click at [911, 287] on div at bounding box center [918, 288] width 14 height 14
click at [908, 283] on div at bounding box center [915, 285] width 14 height 14
click at [864, 264] on div at bounding box center [844, 198] width 144 height 167
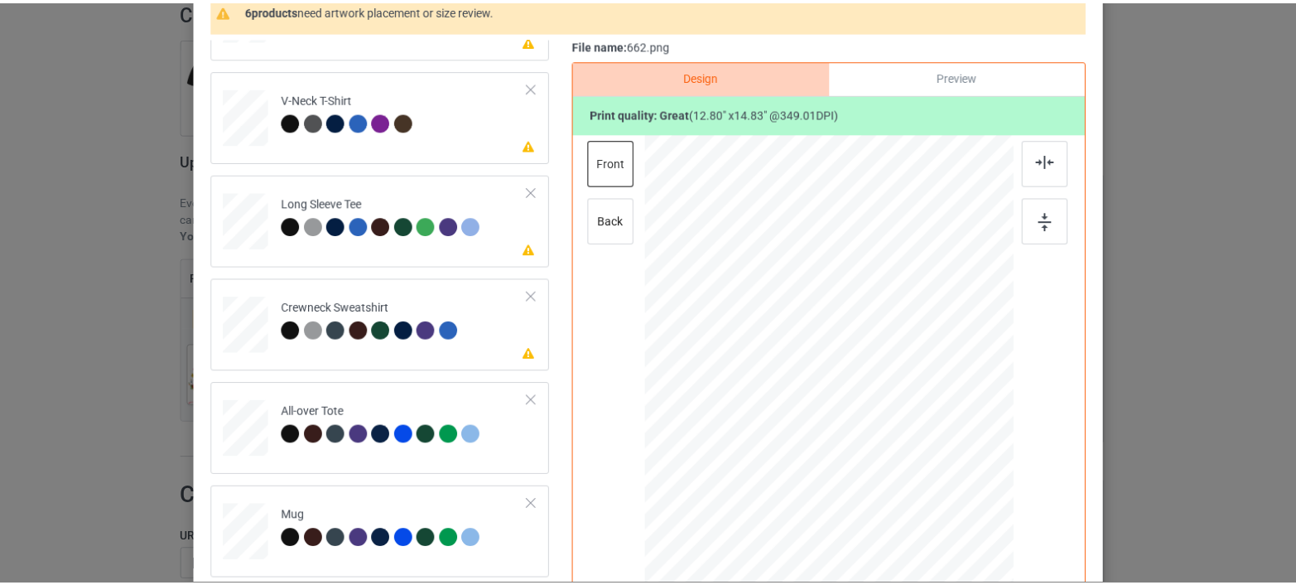
scroll to position [0, 0]
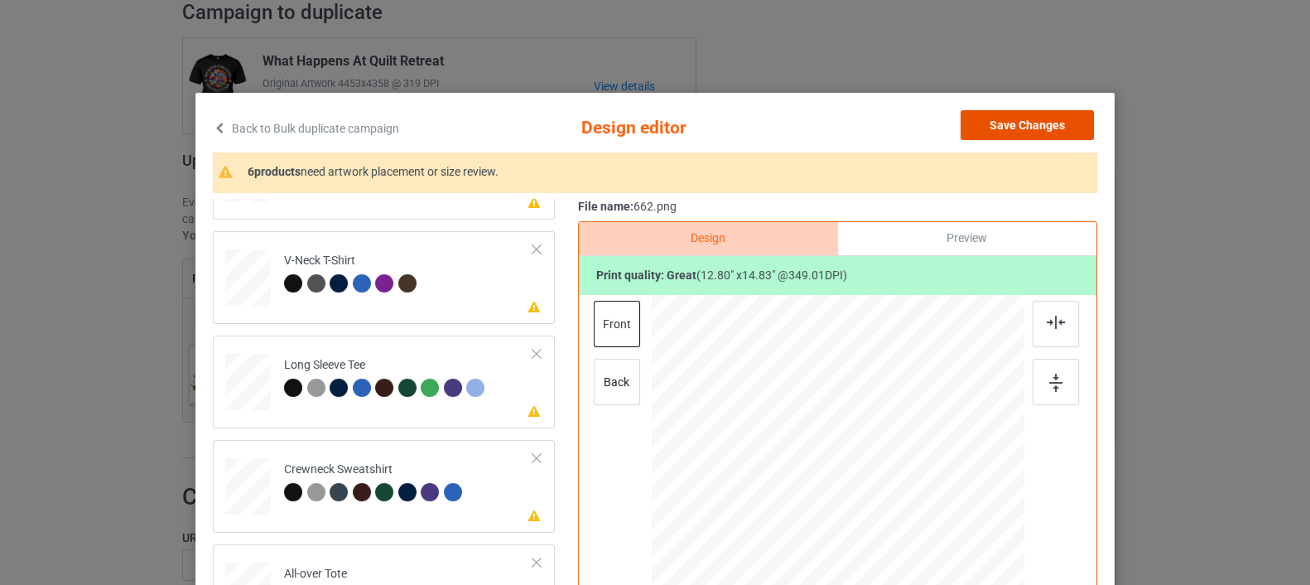
click at [1014, 130] on button "Save Changes" at bounding box center [1027, 125] width 133 height 30
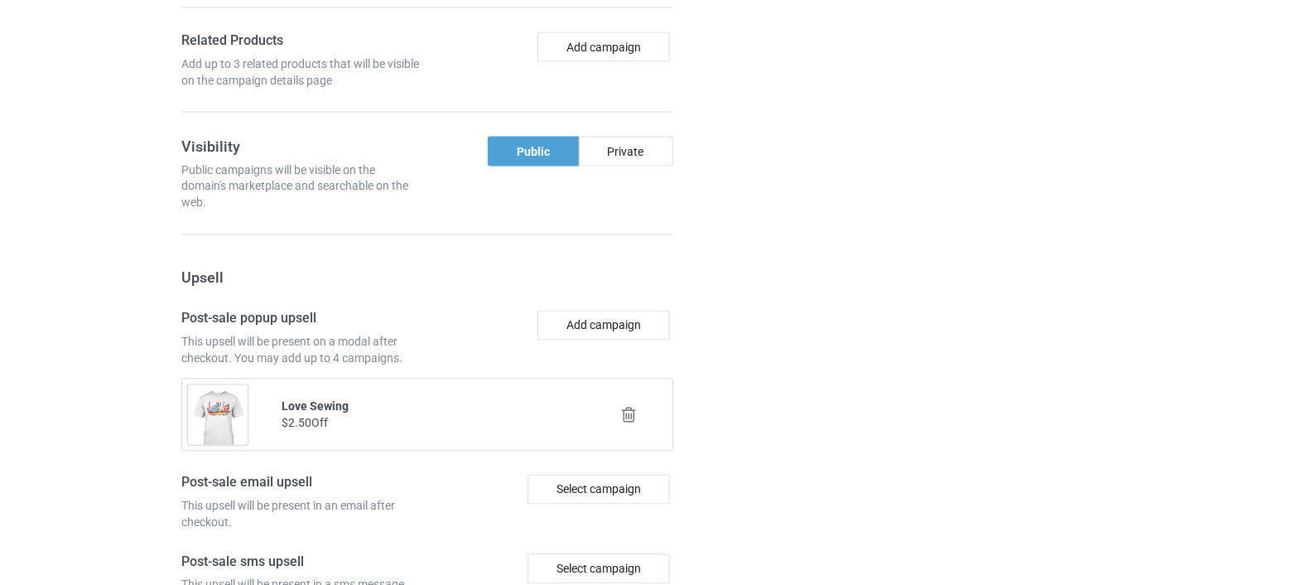
scroll to position [1635, 0]
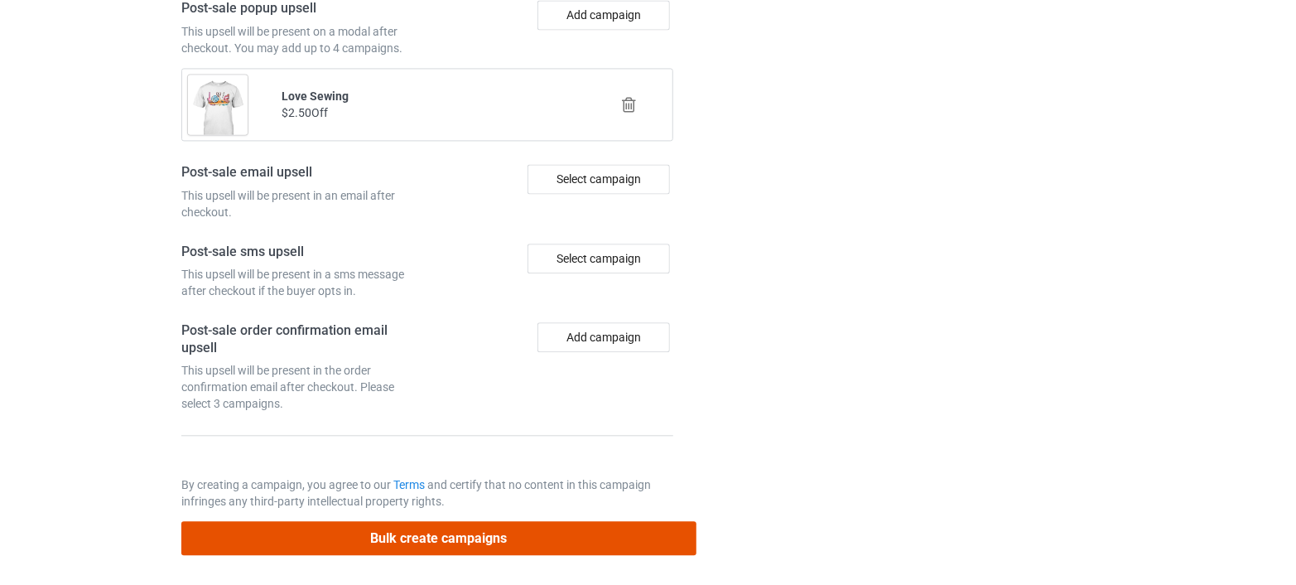
click at [446, 532] on button "Bulk create campaigns" at bounding box center [438, 538] width 515 height 34
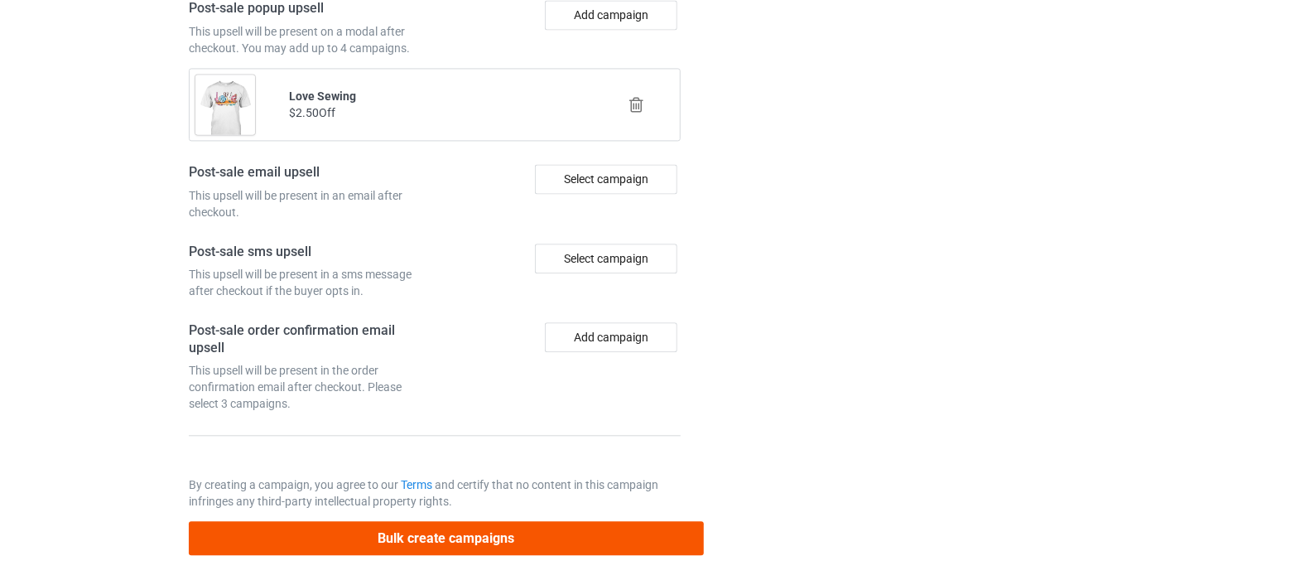
scroll to position [0, 0]
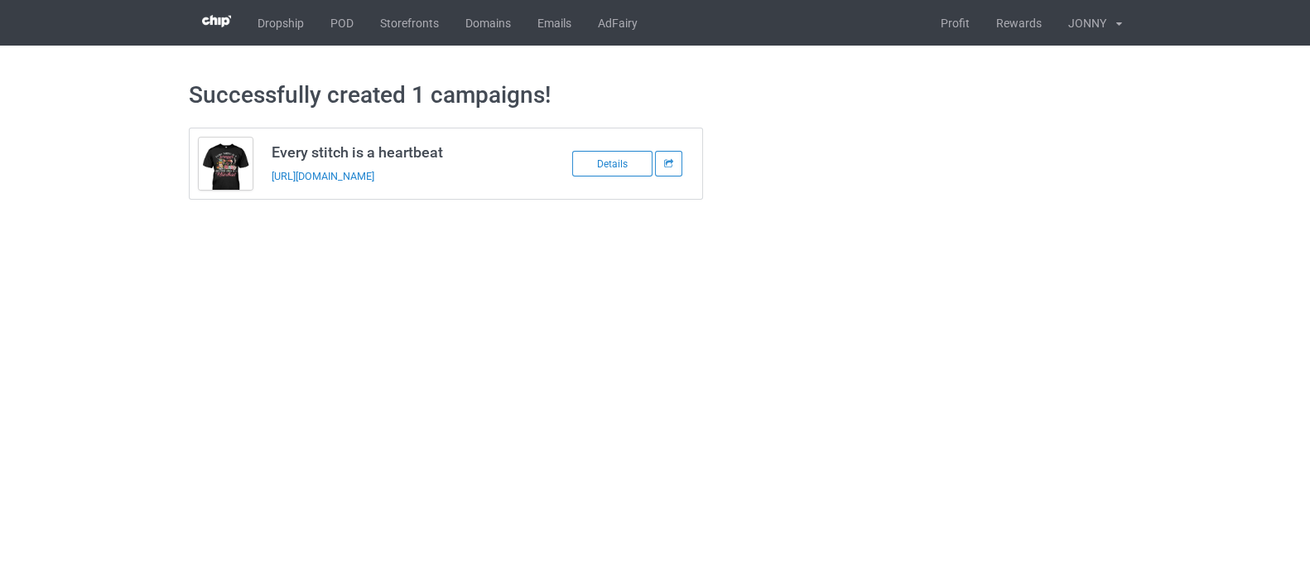
drag, startPoint x: 495, startPoint y: 176, endPoint x: 262, endPoint y: 179, distance: 233.5
click at [262, 179] on td "Every stitch is a heartbeat [URL][DOMAIN_NAME]" at bounding box center [402, 163] width 280 height 70
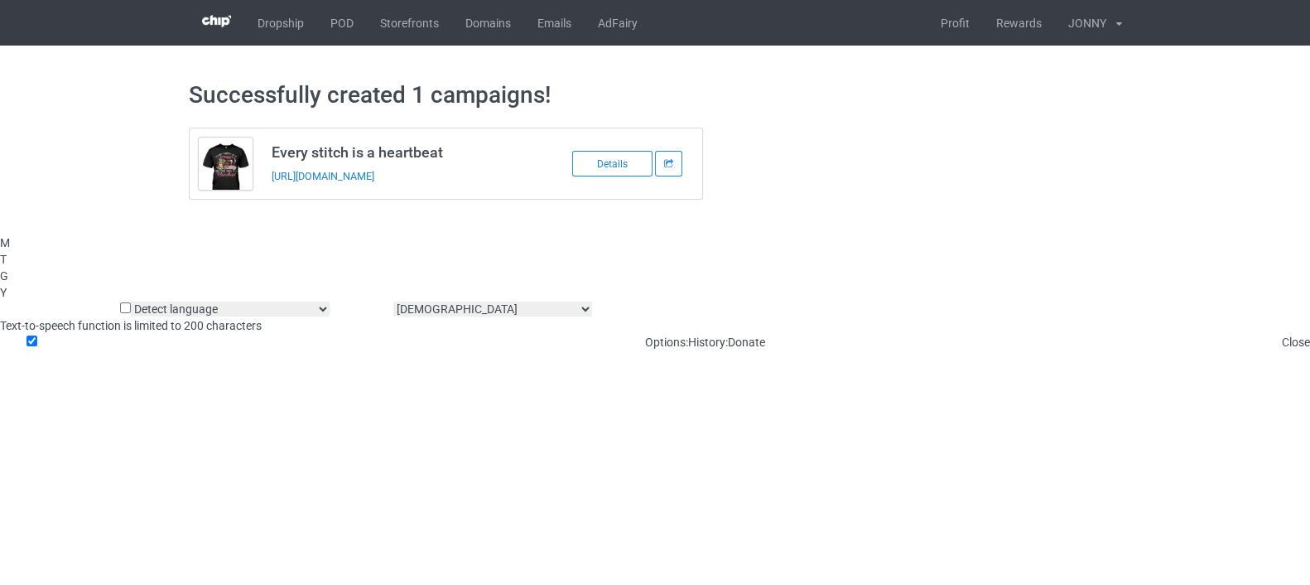
copy link "[URL][DOMAIN_NAME]"
